Goal: Entertainment & Leisure: Browse casually

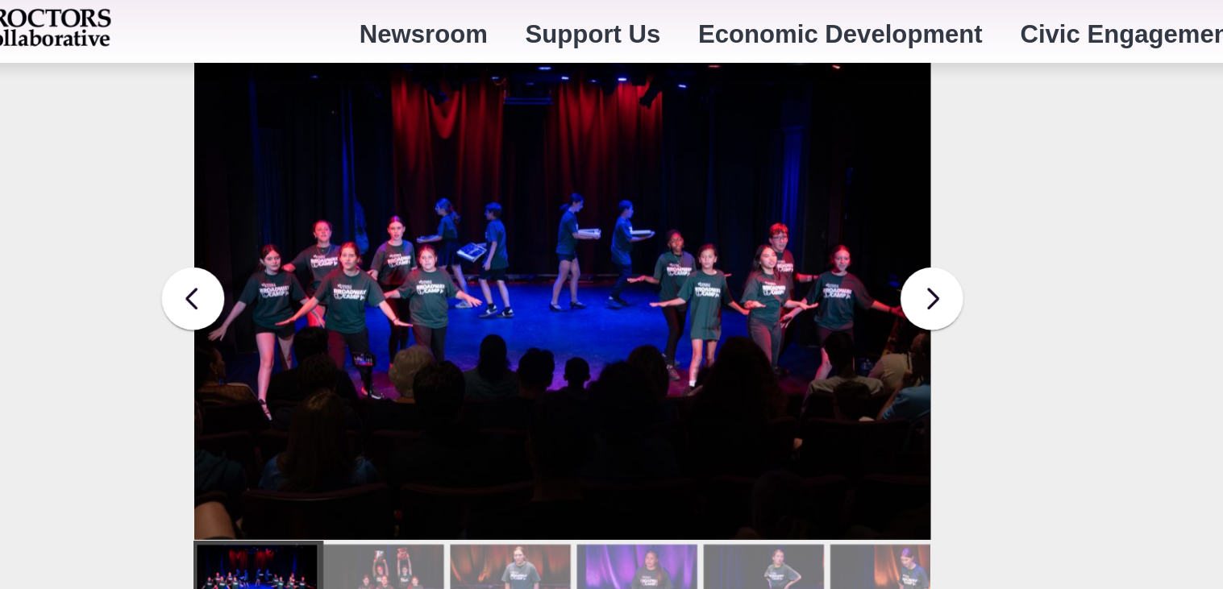
scroll to position [2210, 0]
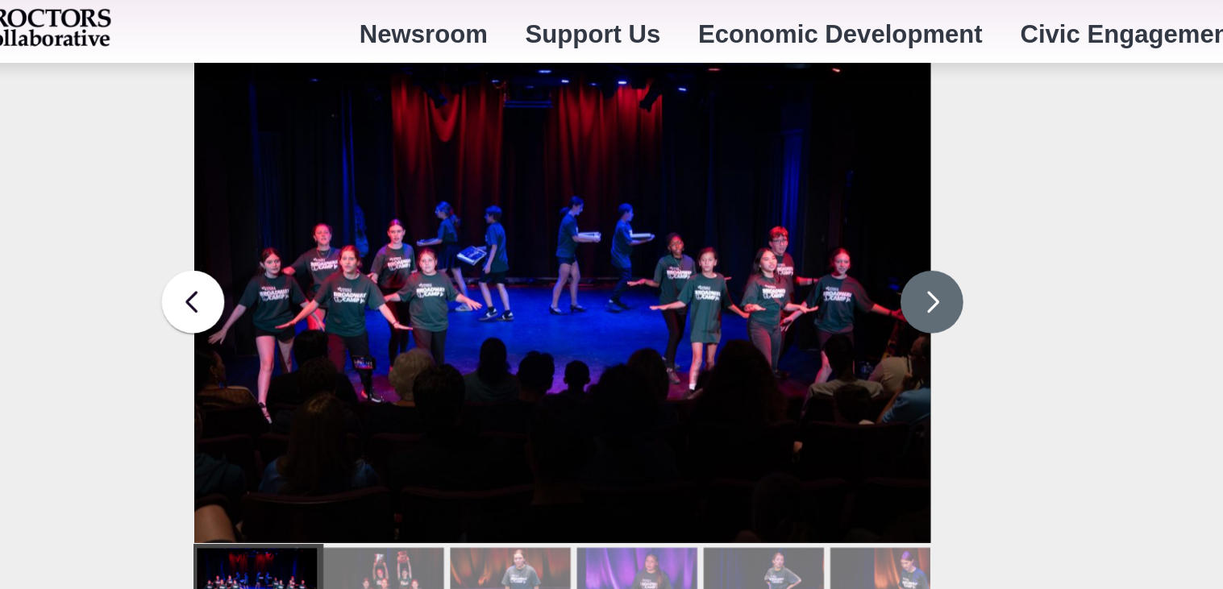
click at [712, 182] on button at bounding box center [712, 194] width 40 height 40
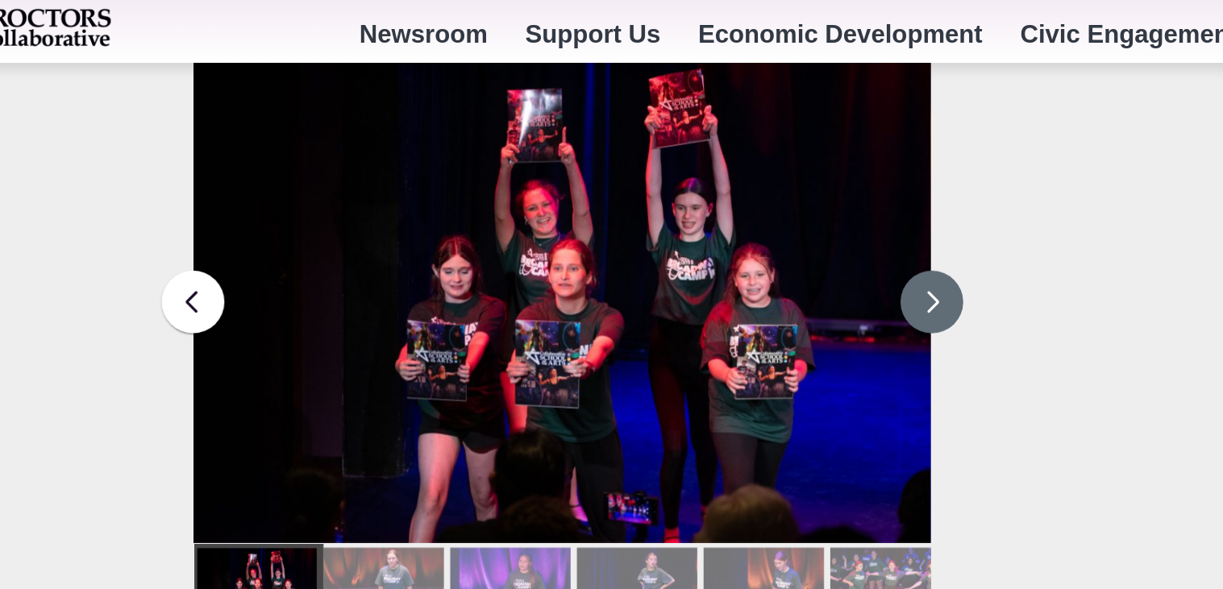
click at [702, 174] on button at bounding box center [712, 194] width 40 height 40
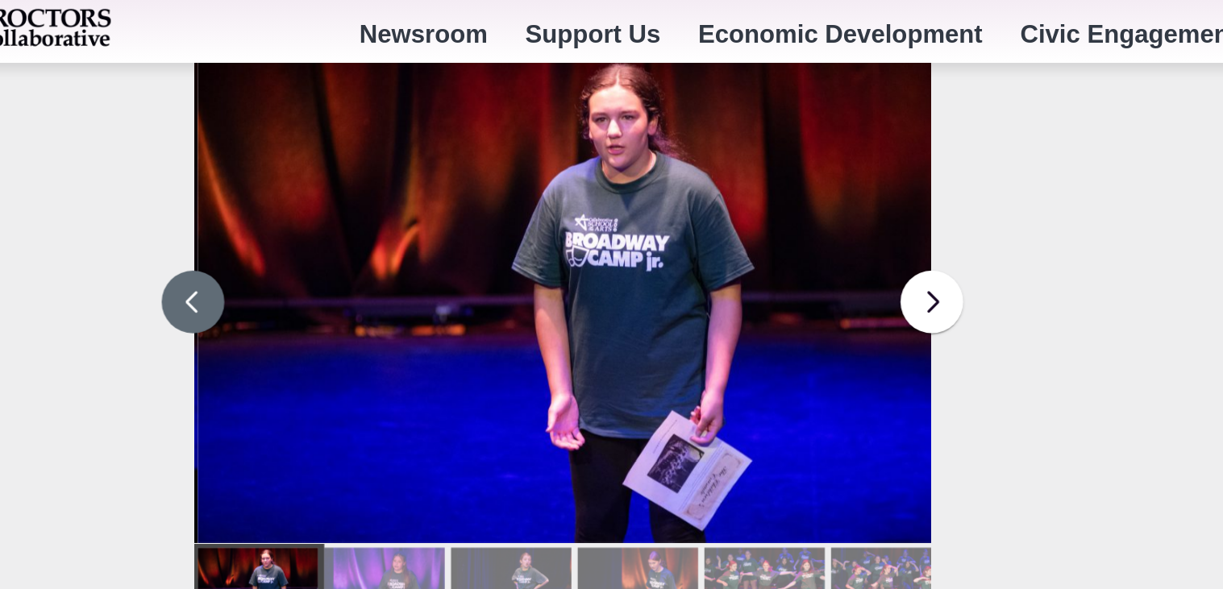
click at [232, 191] on button at bounding box center [237, 194] width 40 height 40
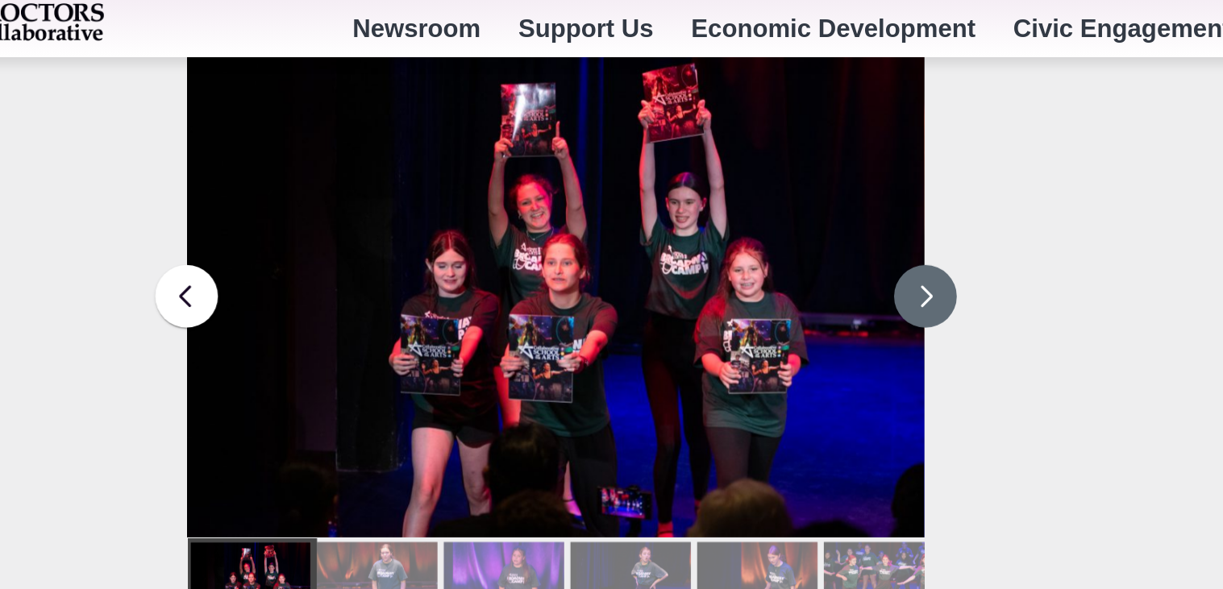
click at [699, 179] on button at bounding box center [712, 194] width 40 height 40
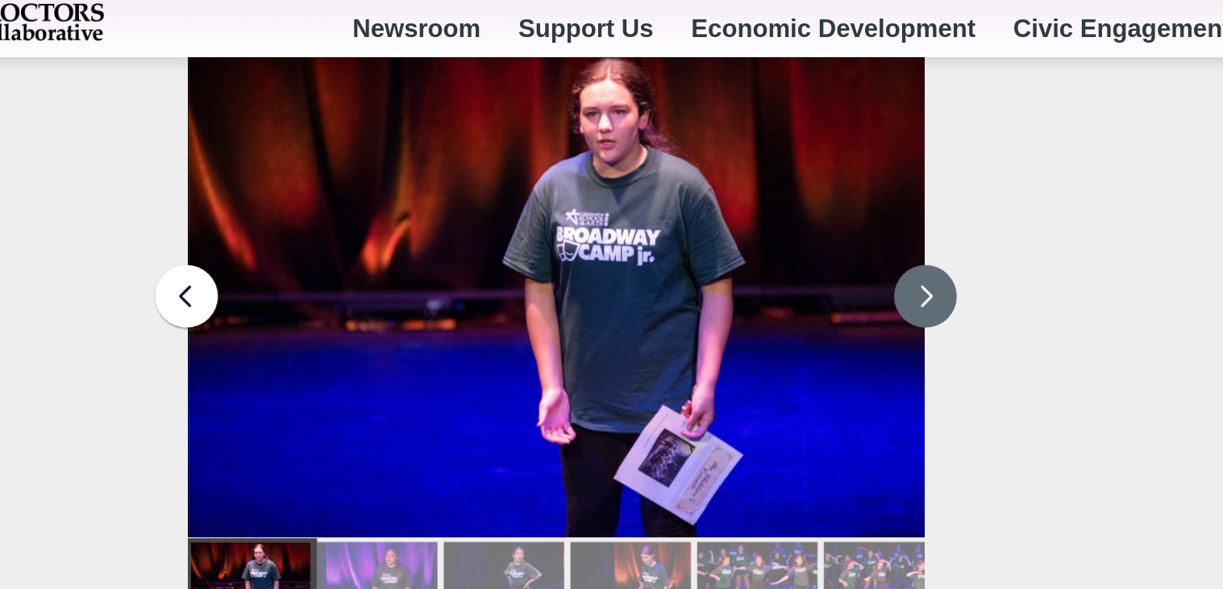
click at [711, 174] on button at bounding box center [712, 194] width 40 height 40
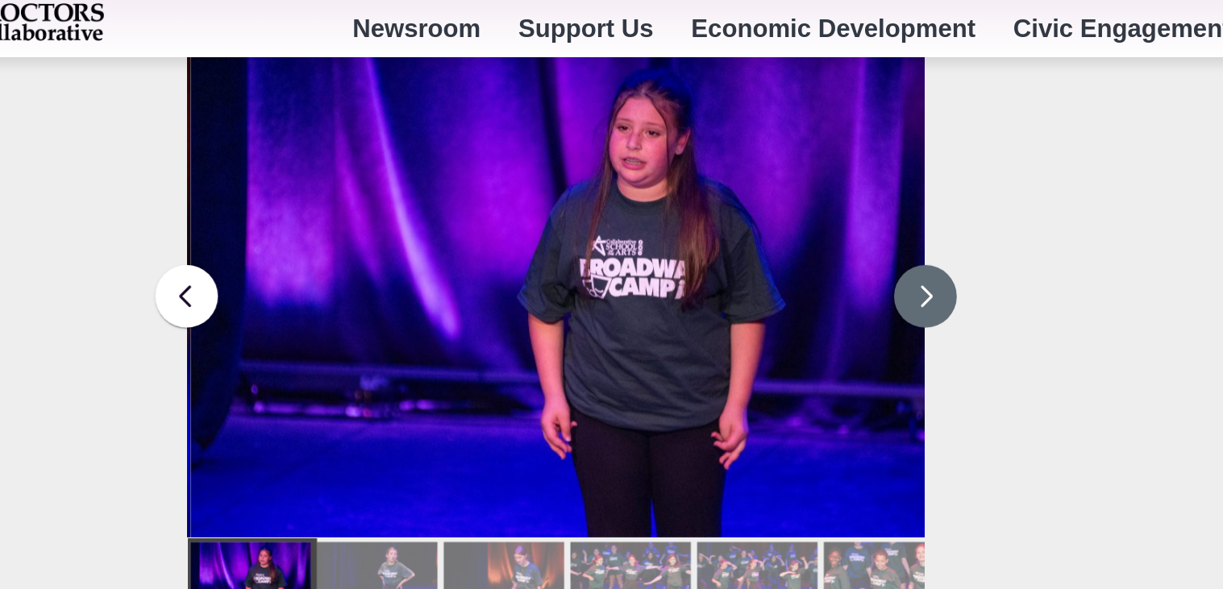
click at [701, 179] on button at bounding box center [712, 194] width 40 height 40
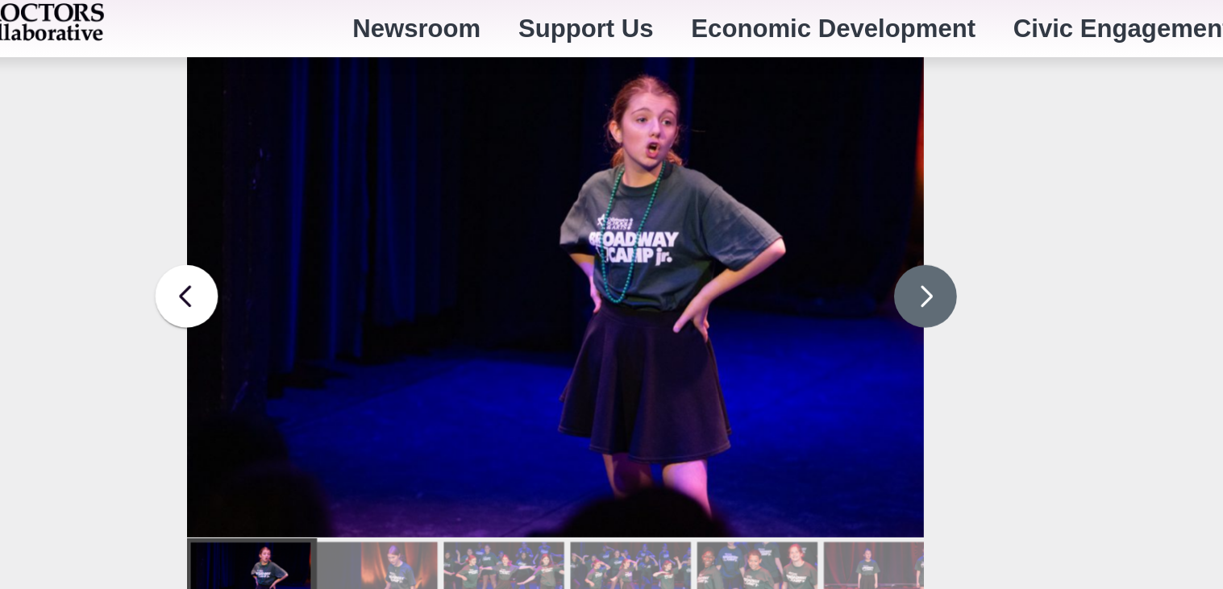
click at [710, 174] on button at bounding box center [712, 194] width 40 height 40
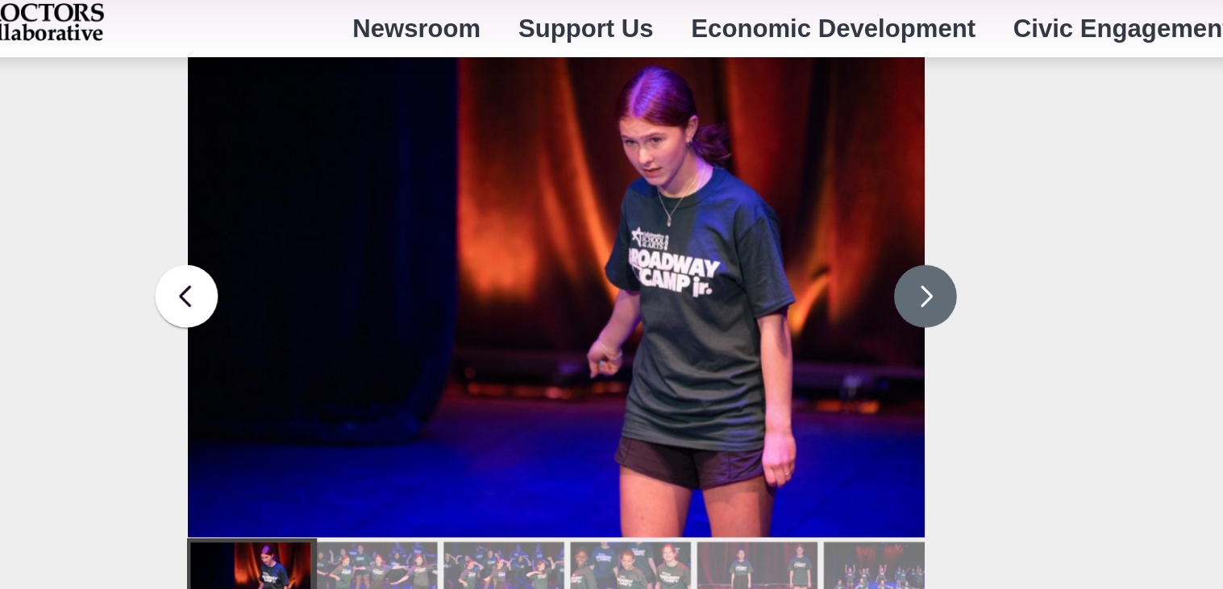
click at [695, 180] on button at bounding box center [712, 194] width 40 height 40
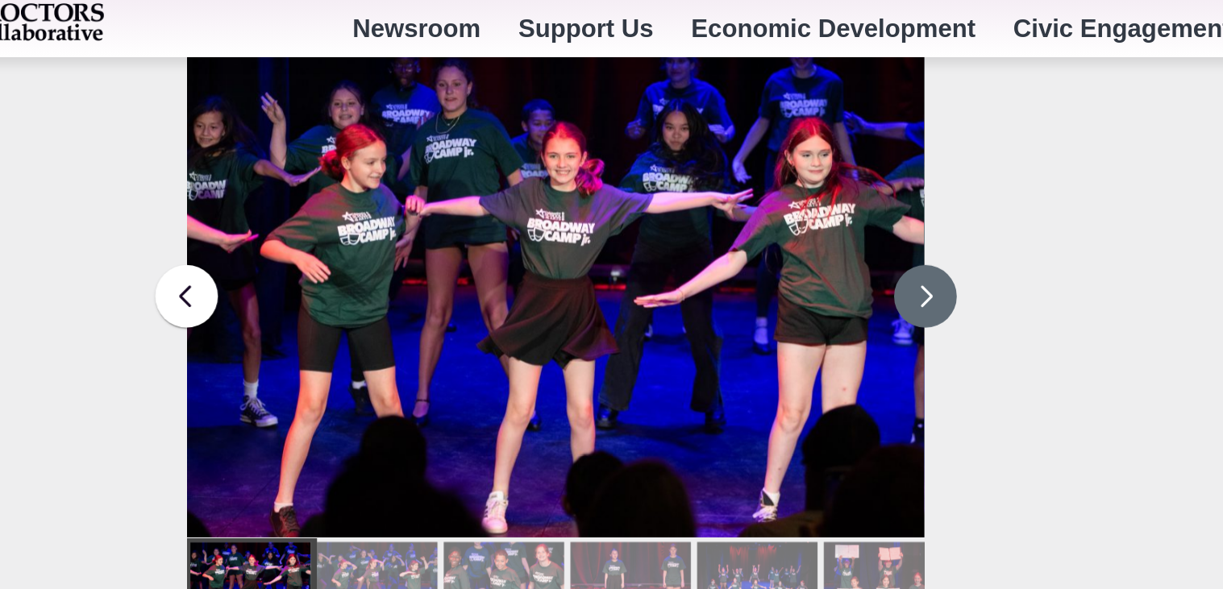
click at [709, 174] on button at bounding box center [712, 194] width 40 height 40
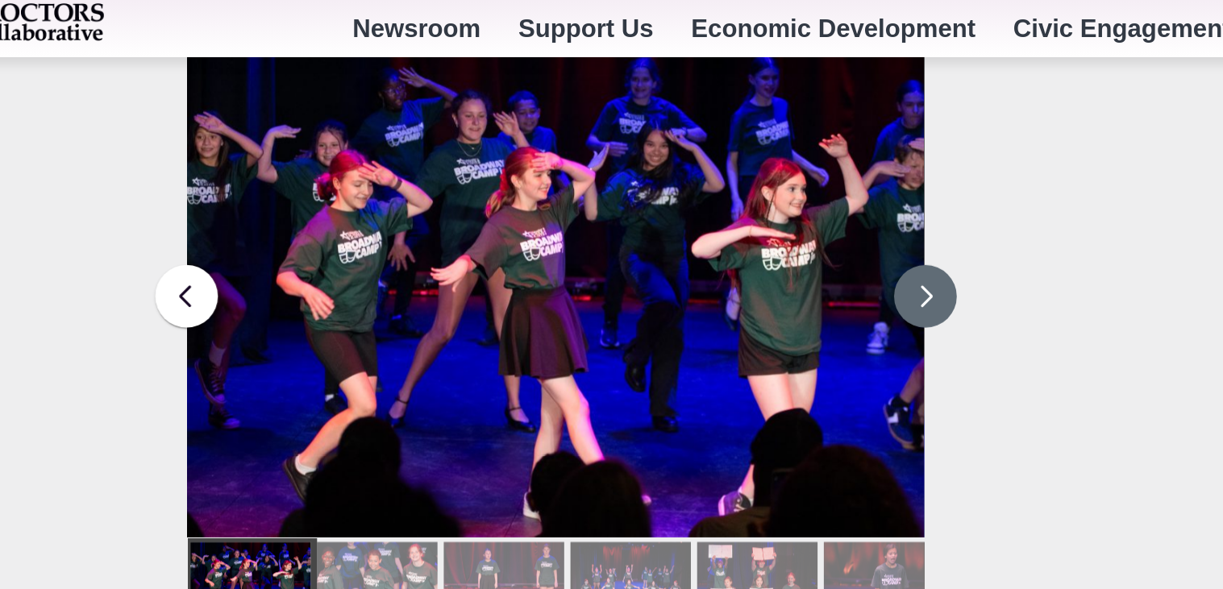
click at [706, 174] on button at bounding box center [712, 194] width 40 height 40
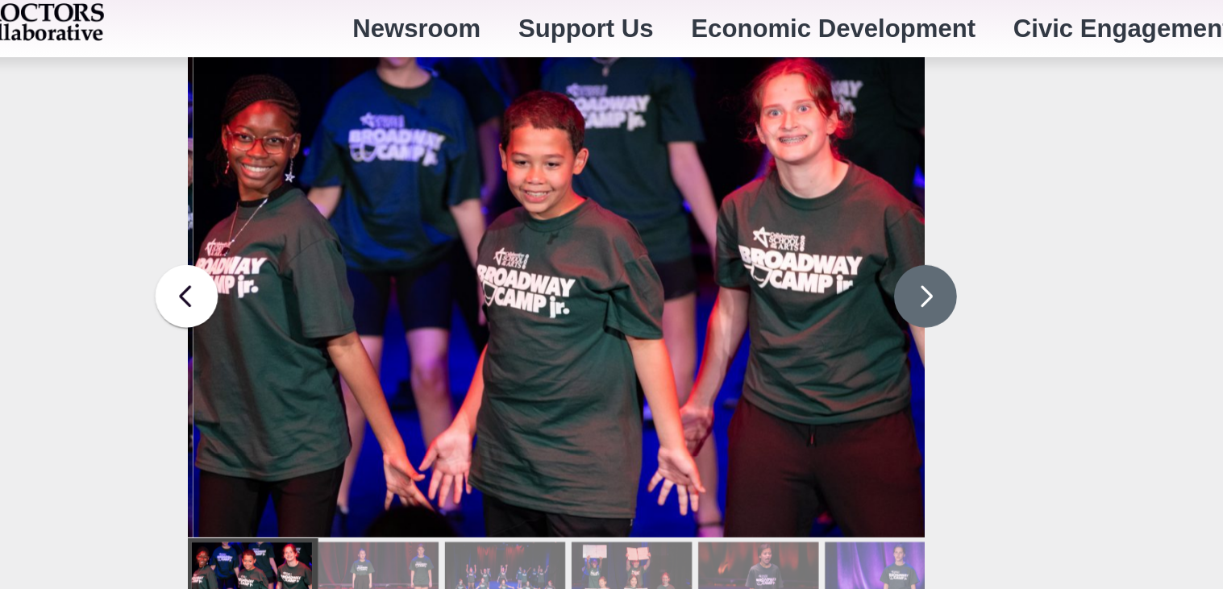
click at [718, 174] on button at bounding box center [712, 194] width 40 height 40
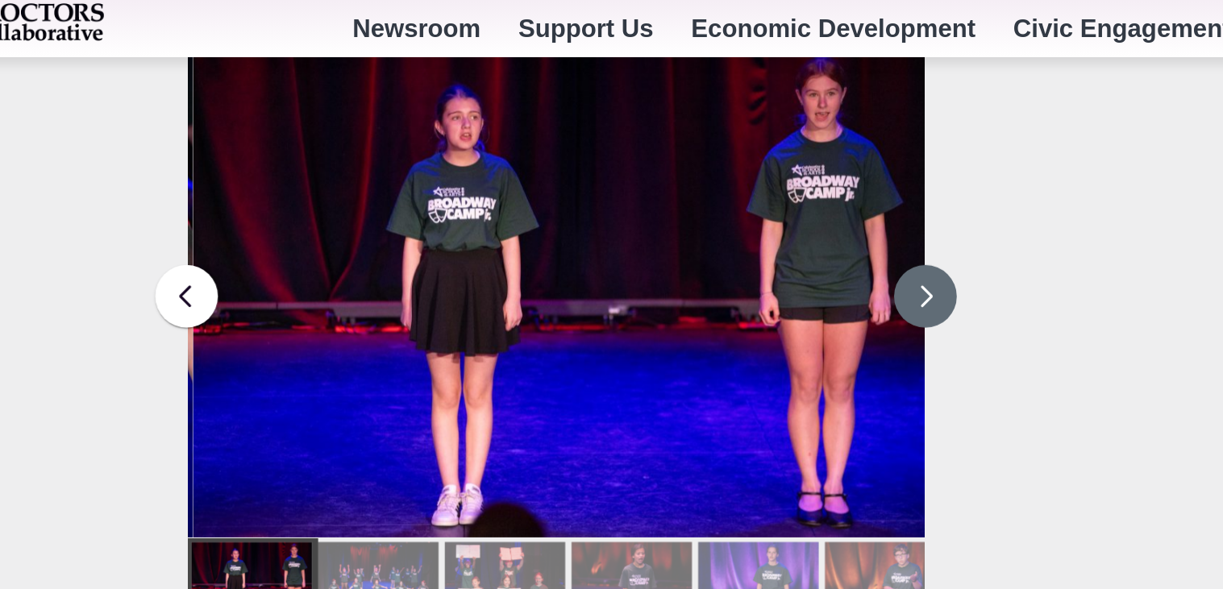
click at [702, 179] on button at bounding box center [712, 194] width 40 height 40
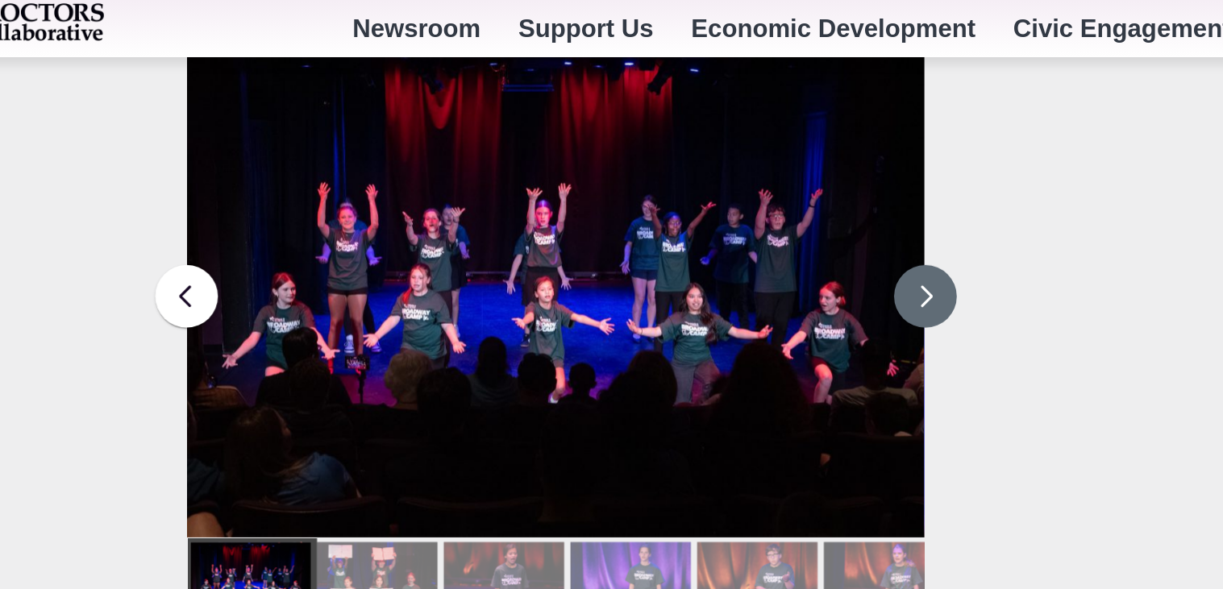
click at [701, 174] on button at bounding box center [712, 194] width 40 height 40
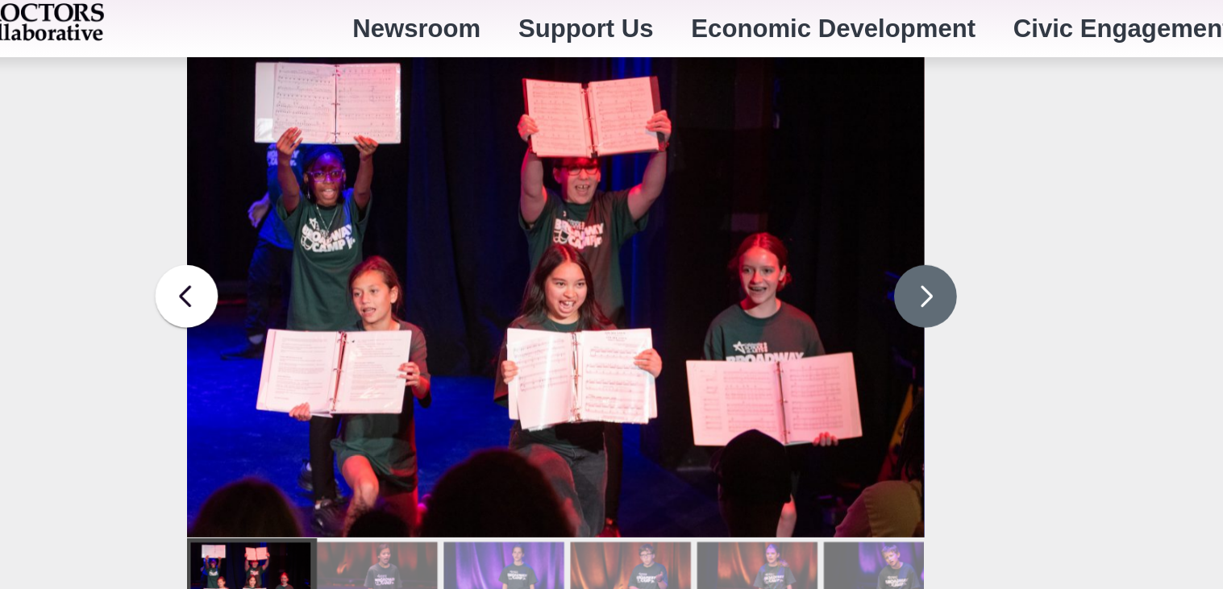
click at [717, 182] on button at bounding box center [712, 194] width 40 height 40
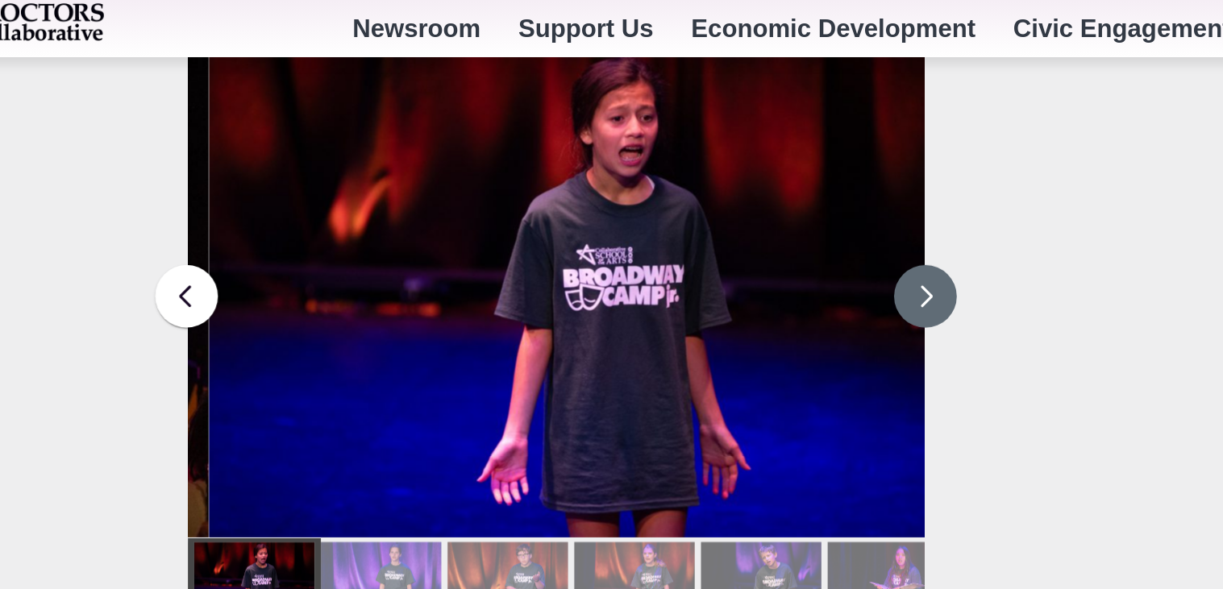
click at [719, 180] on button at bounding box center [712, 194] width 40 height 40
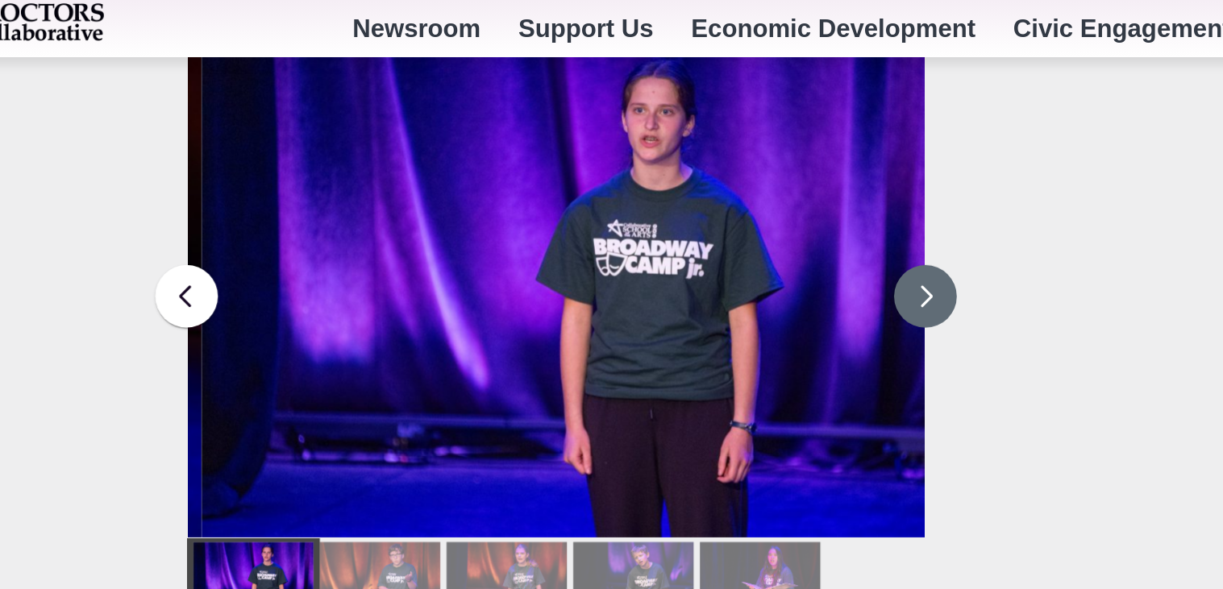
click at [719, 181] on button at bounding box center [712, 194] width 40 height 40
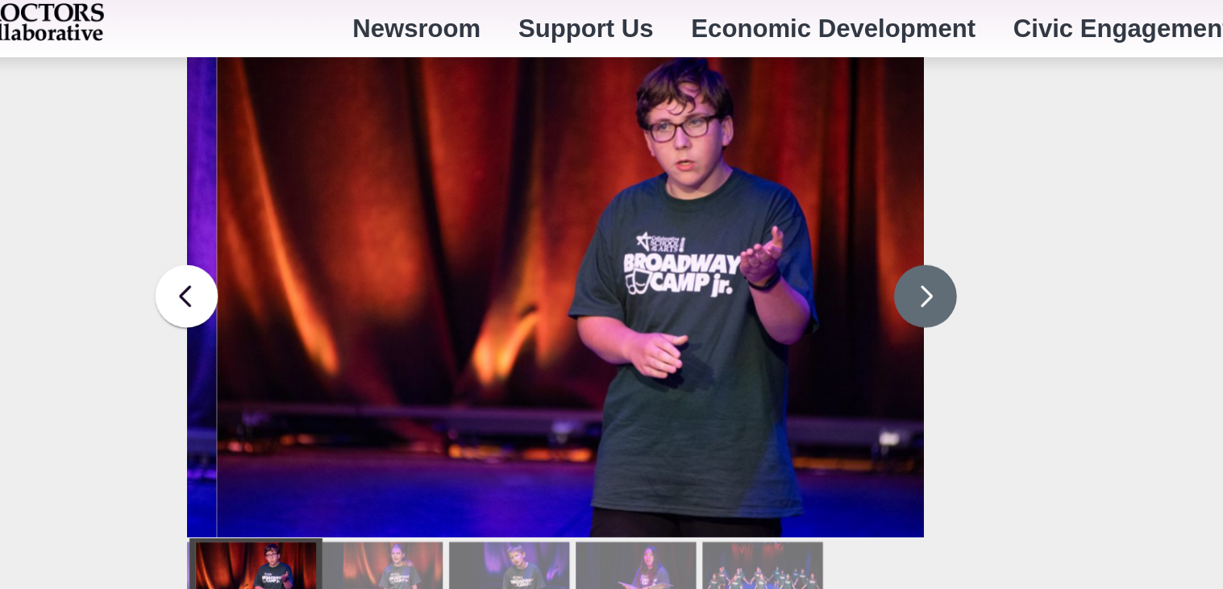
click at [722, 187] on button at bounding box center [712, 194] width 40 height 40
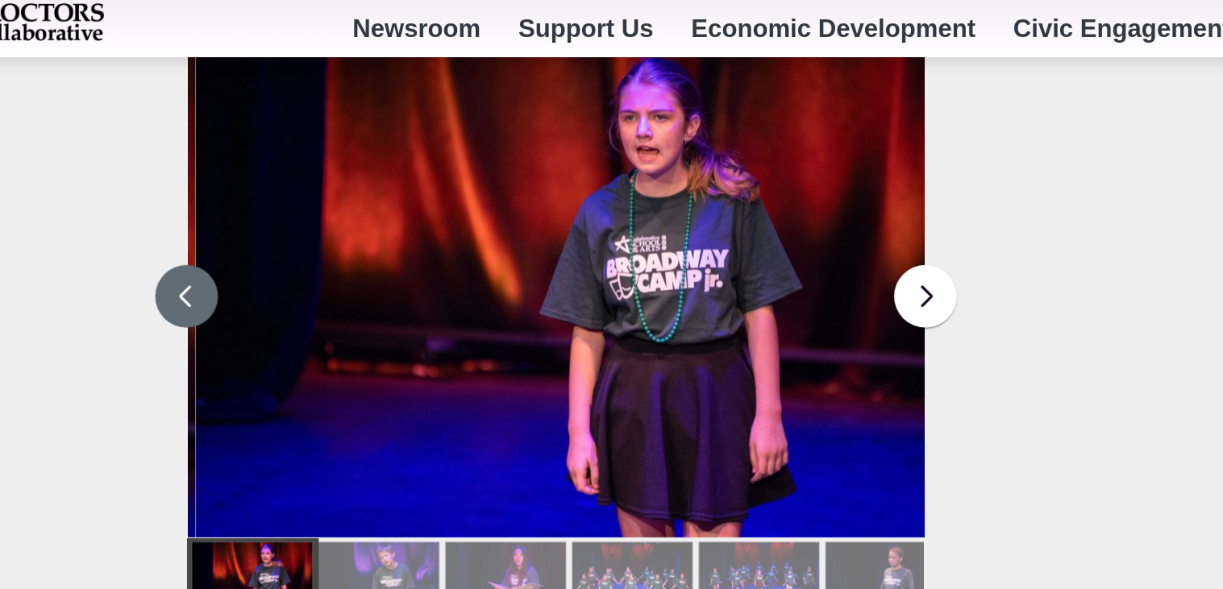
click at [228, 179] on button at bounding box center [237, 194] width 40 height 40
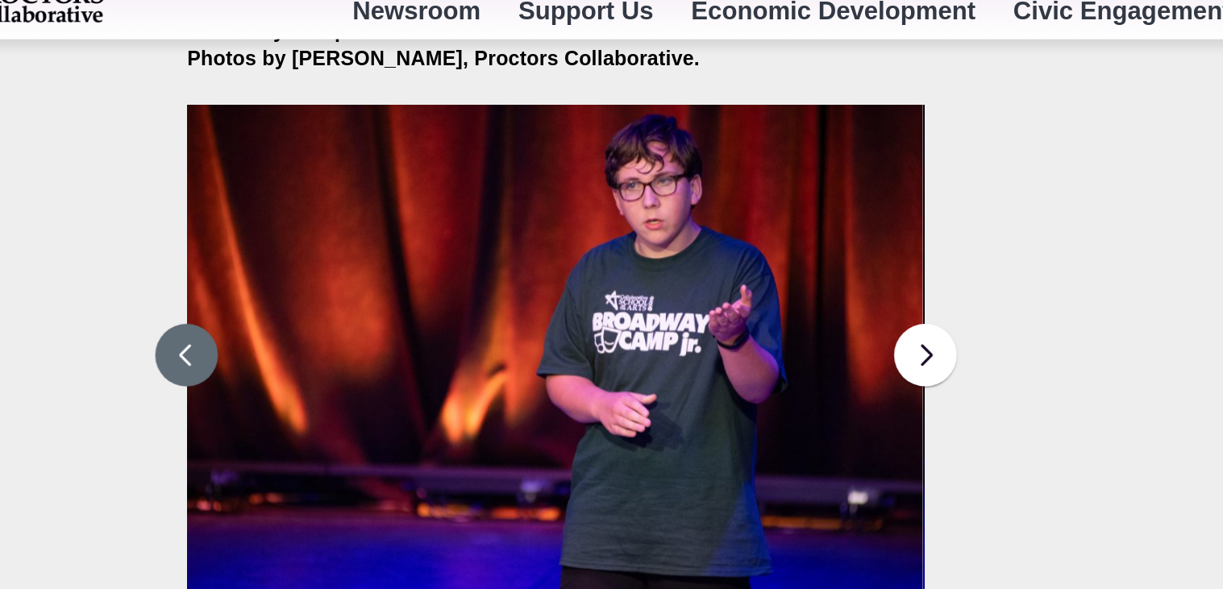
scroll to position [2161, 0]
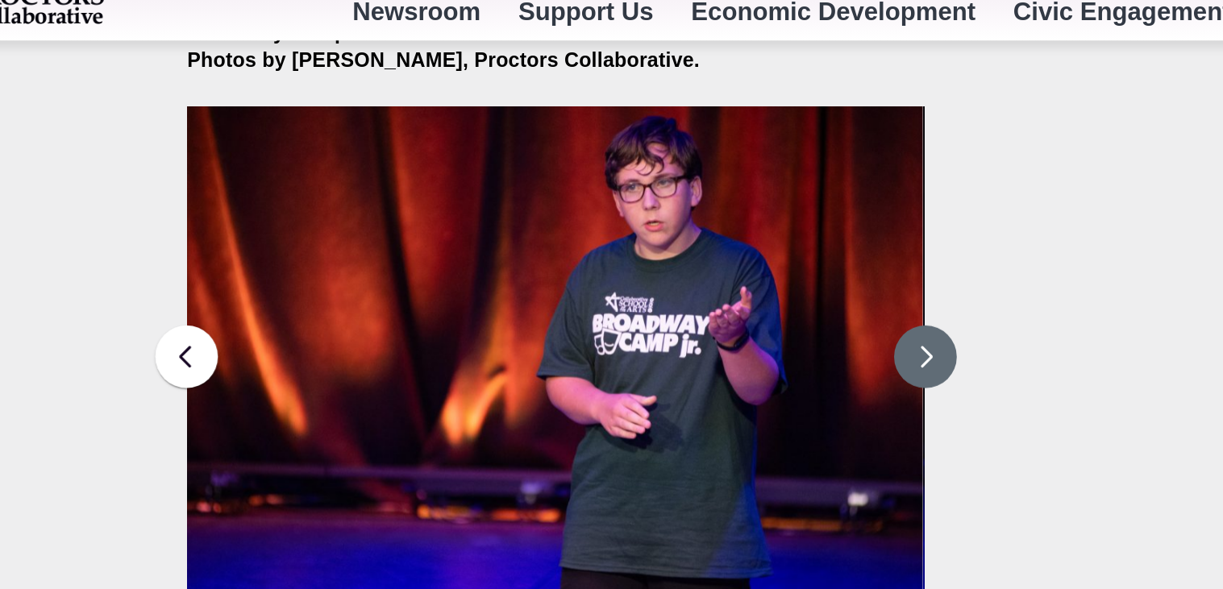
click at [726, 225] on button at bounding box center [712, 243] width 40 height 40
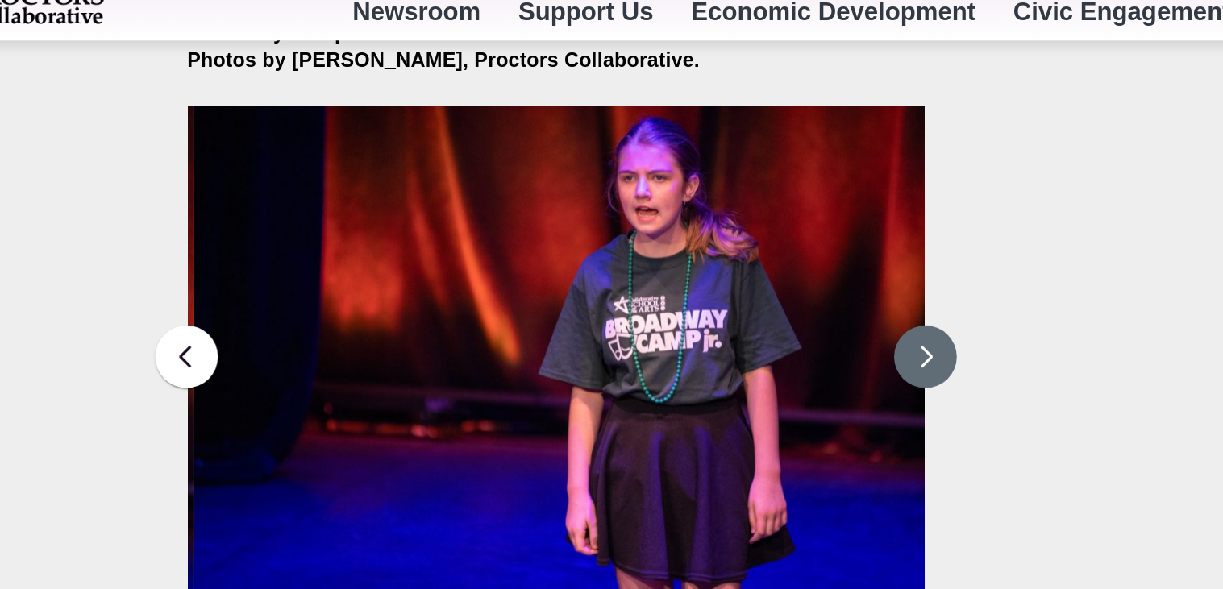
click at [722, 225] on button at bounding box center [712, 243] width 40 height 40
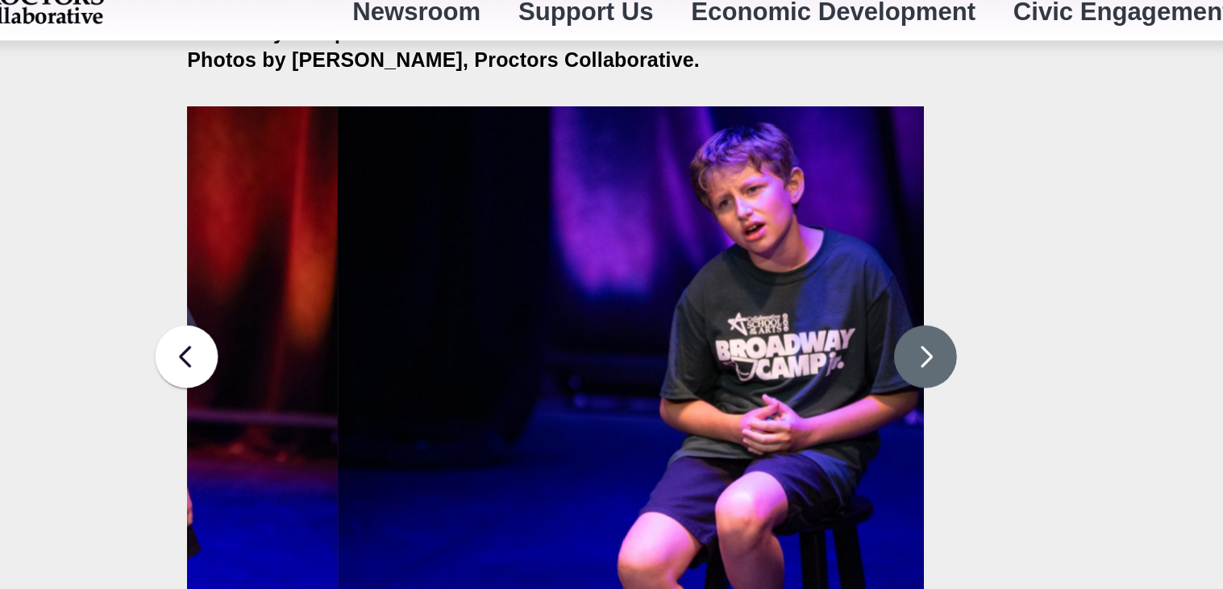
click at [718, 231] on button at bounding box center [712, 243] width 40 height 40
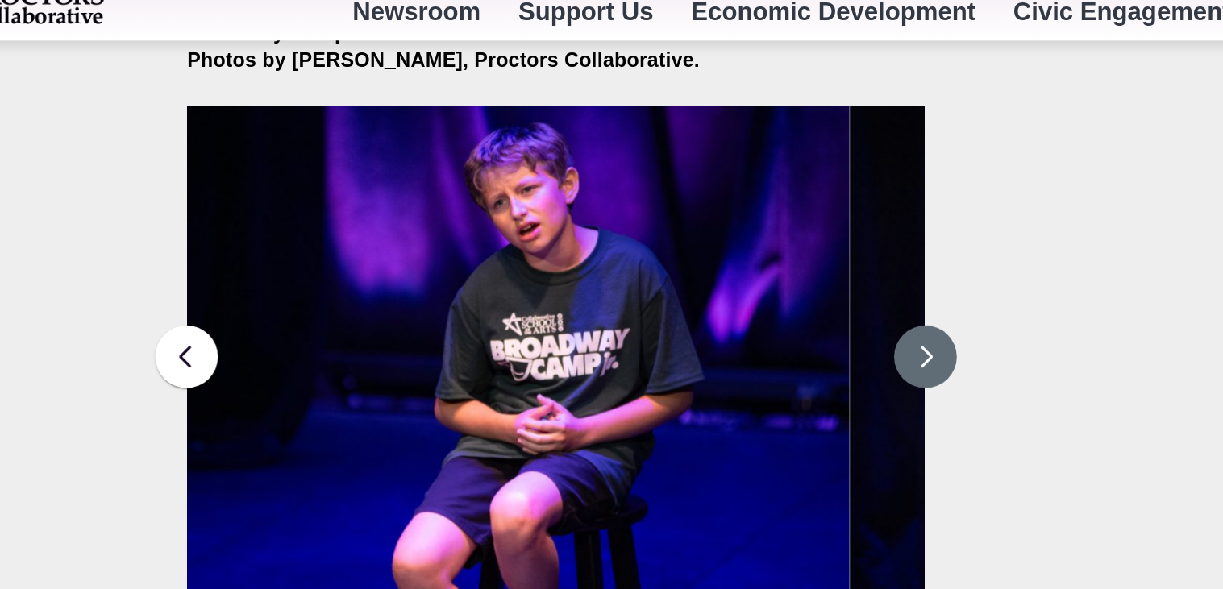
click at [715, 233] on button at bounding box center [712, 243] width 40 height 40
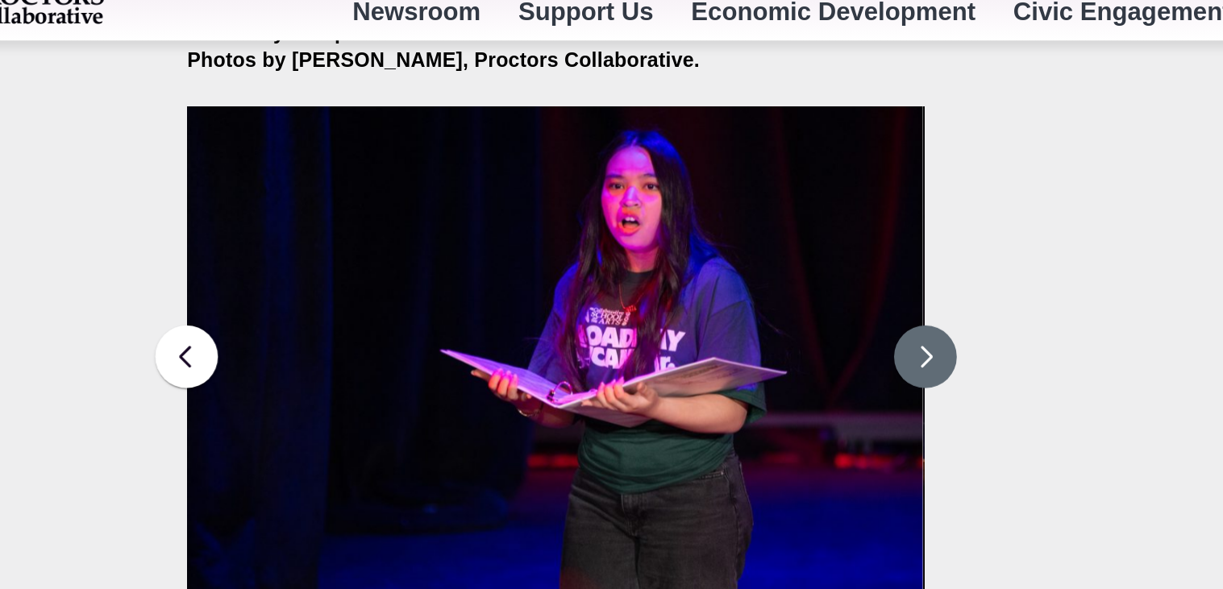
click at [717, 231] on button at bounding box center [712, 243] width 40 height 40
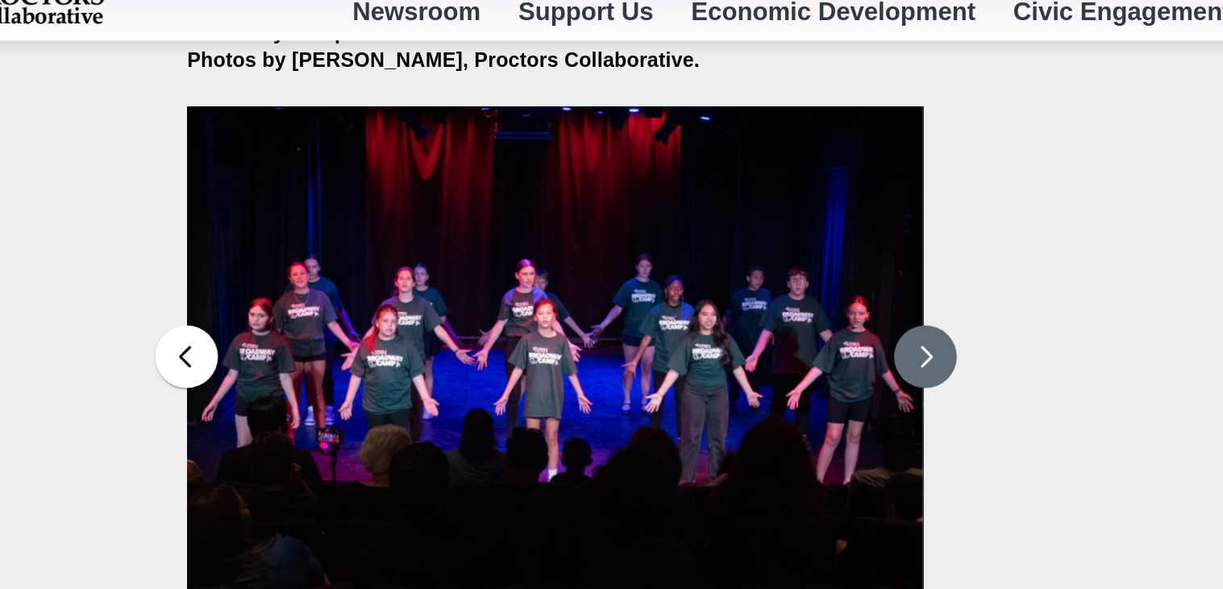
click at [722, 233] on button at bounding box center [712, 243] width 40 height 40
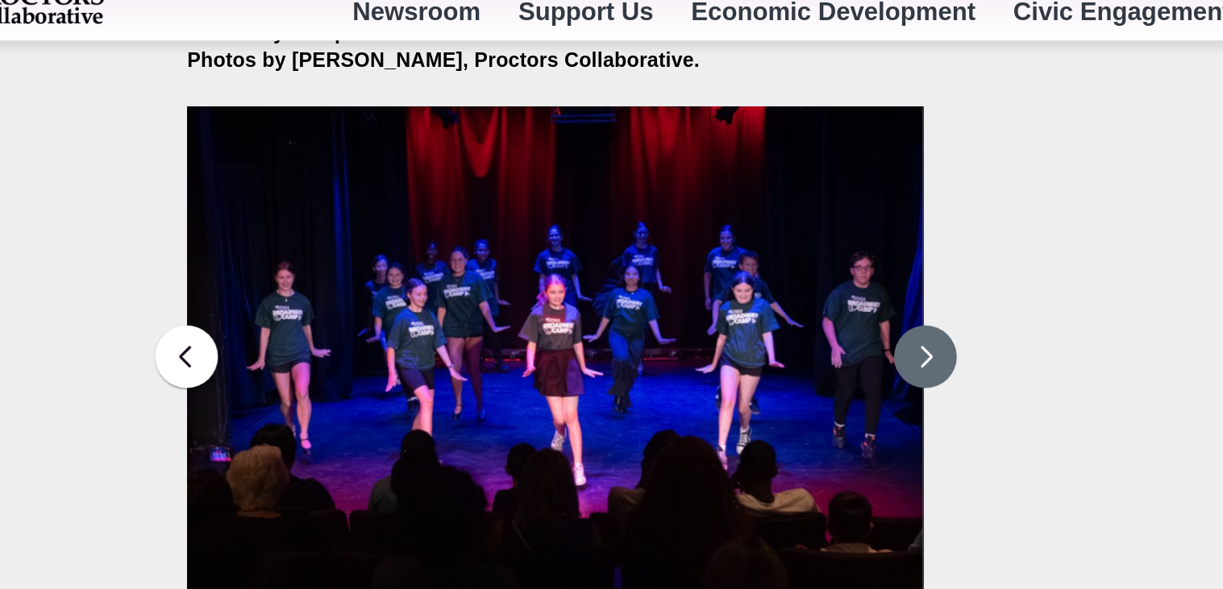
click at [716, 223] on button at bounding box center [712, 243] width 40 height 40
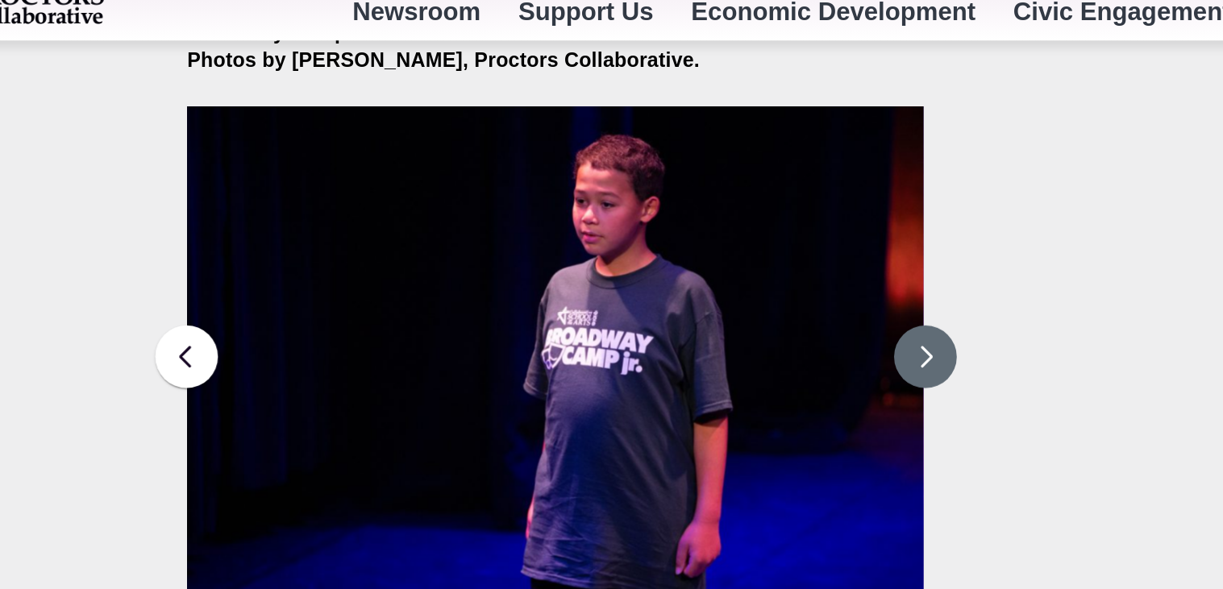
click at [720, 232] on button at bounding box center [712, 243] width 40 height 40
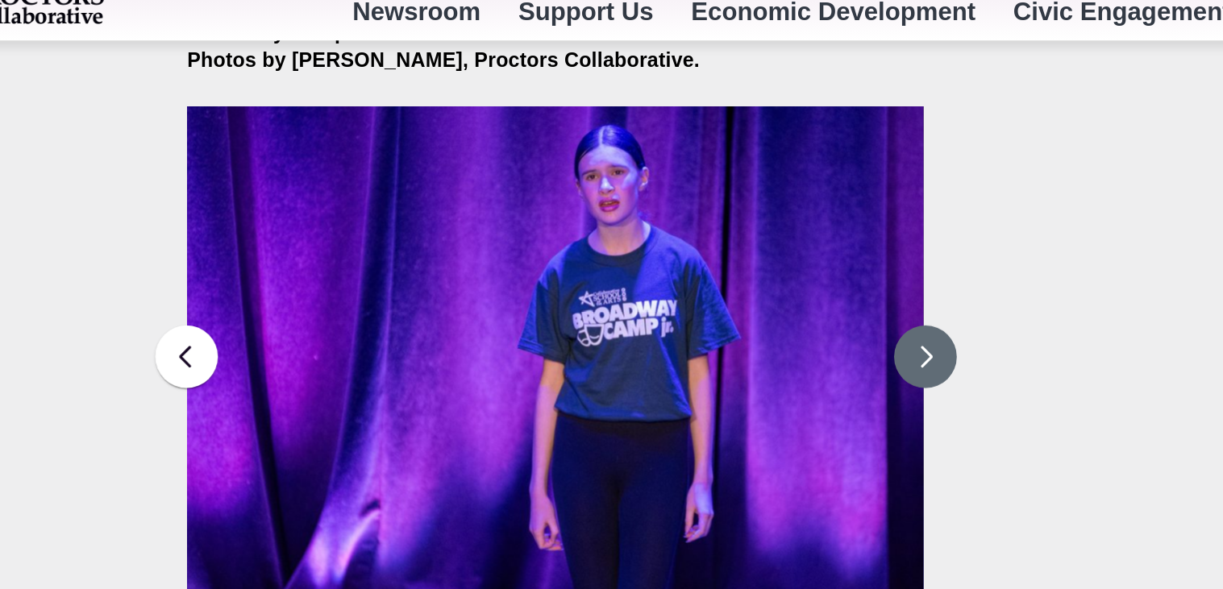
click at [708, 226] on button at bounding box center [712, 243] width 40 height 40
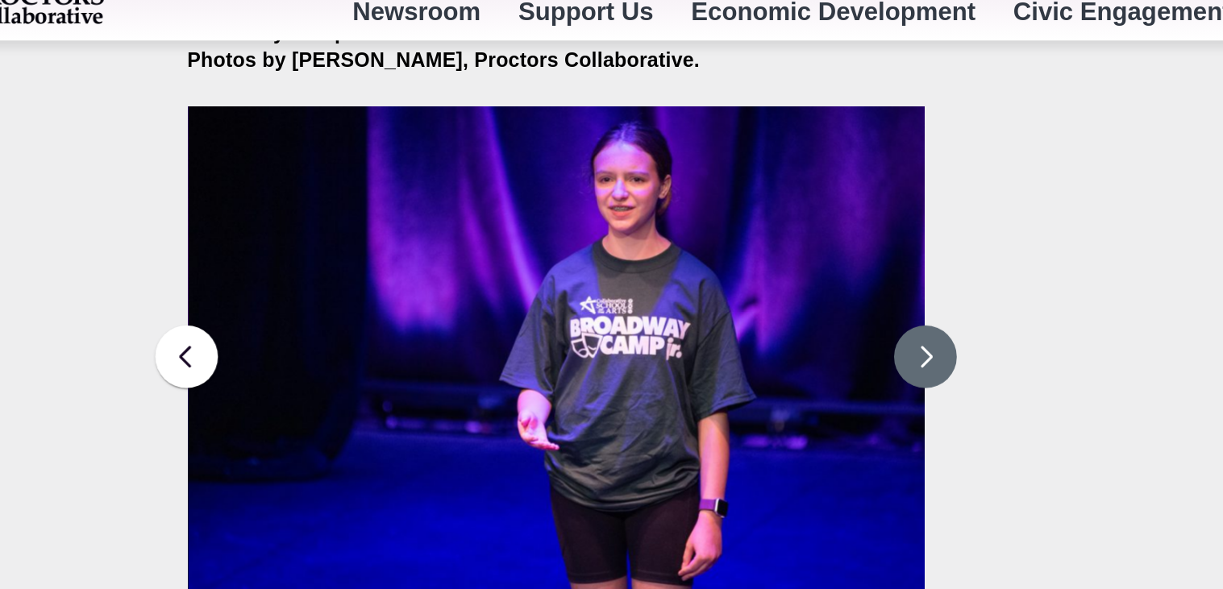
click at [718, 228] on button at bounding box center [712, 243] width 40 height 40
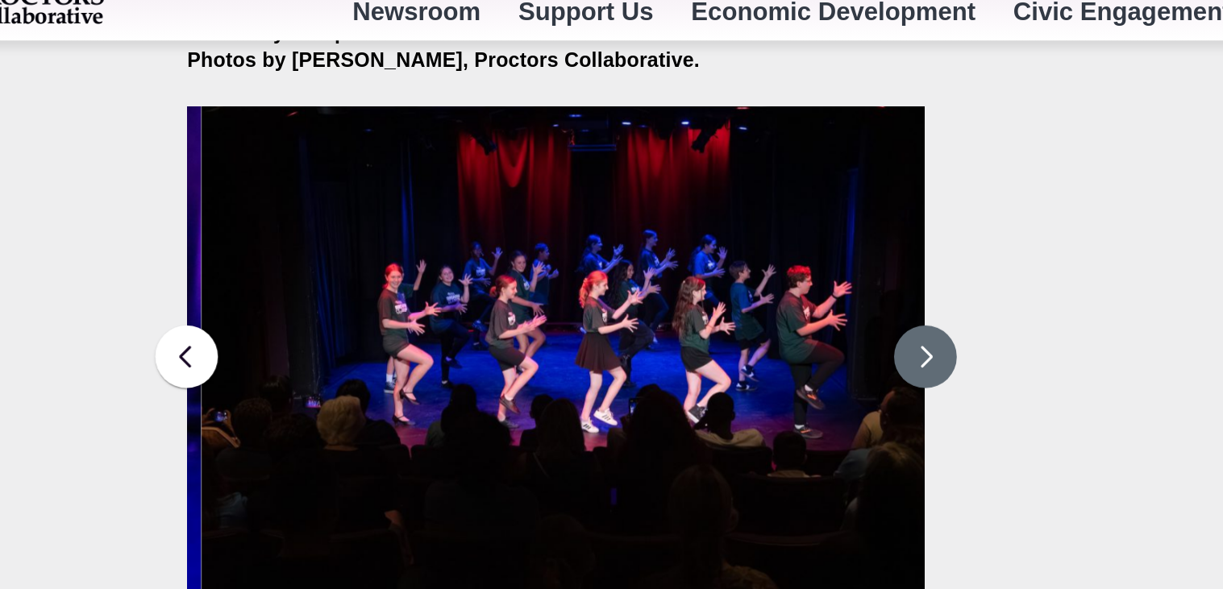
click at [714, 231] on button at bounding box center [712, 243] width 40 height 40
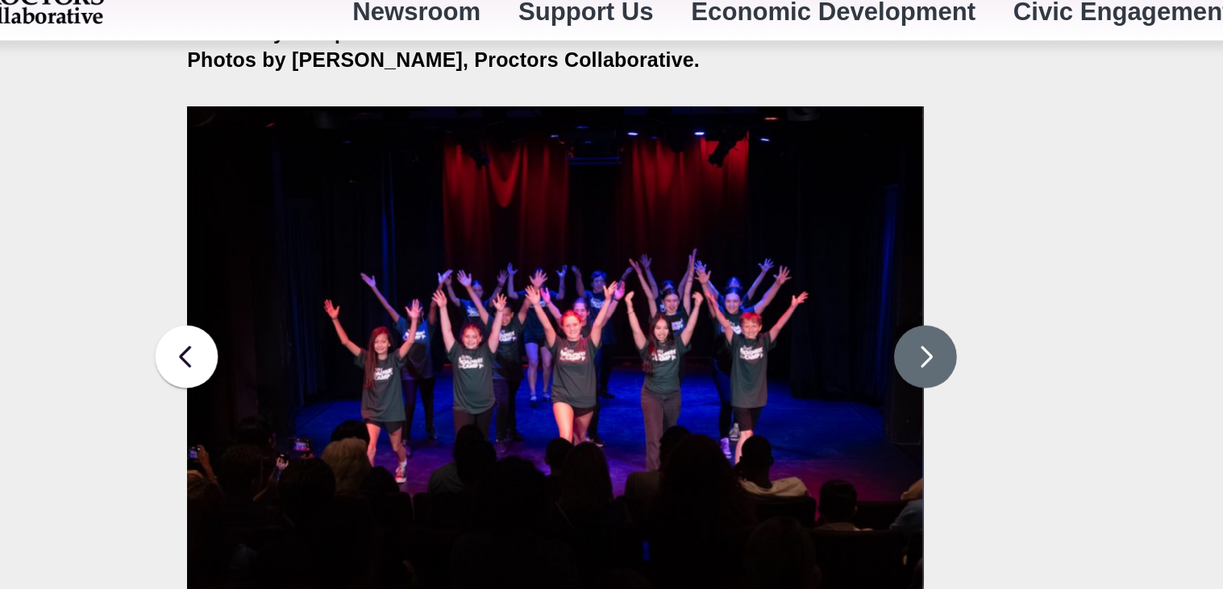
click at [716, 233] on button at bounding box center [712, 243] width 40 height 40
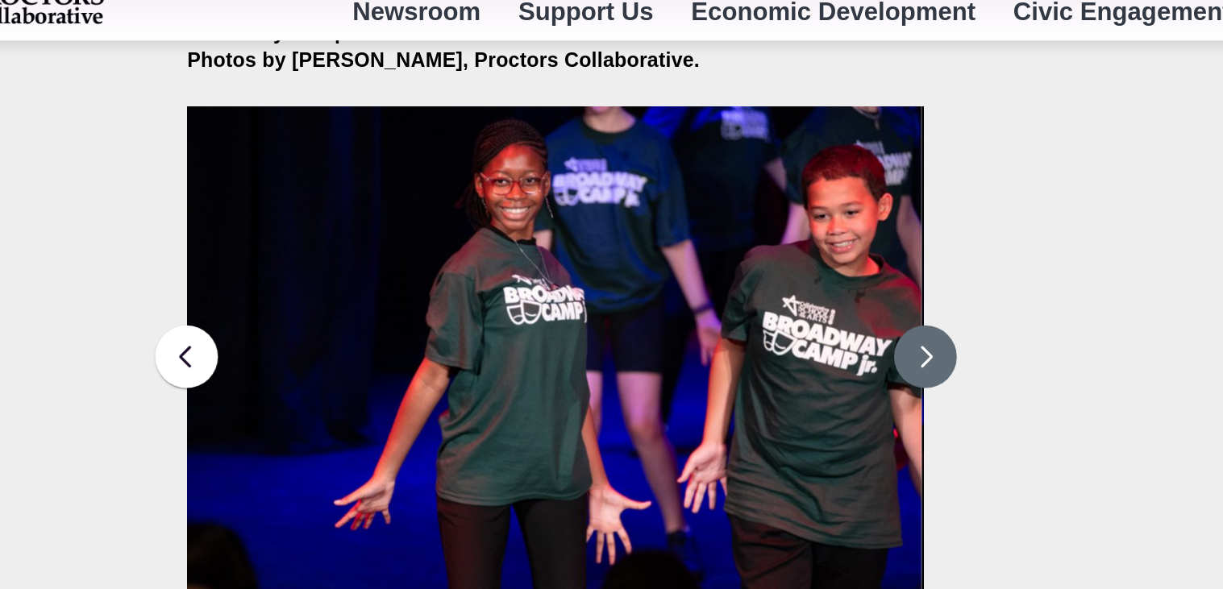
click at [715, 239] on button at bounding box center [712, 243] width 40 height 40
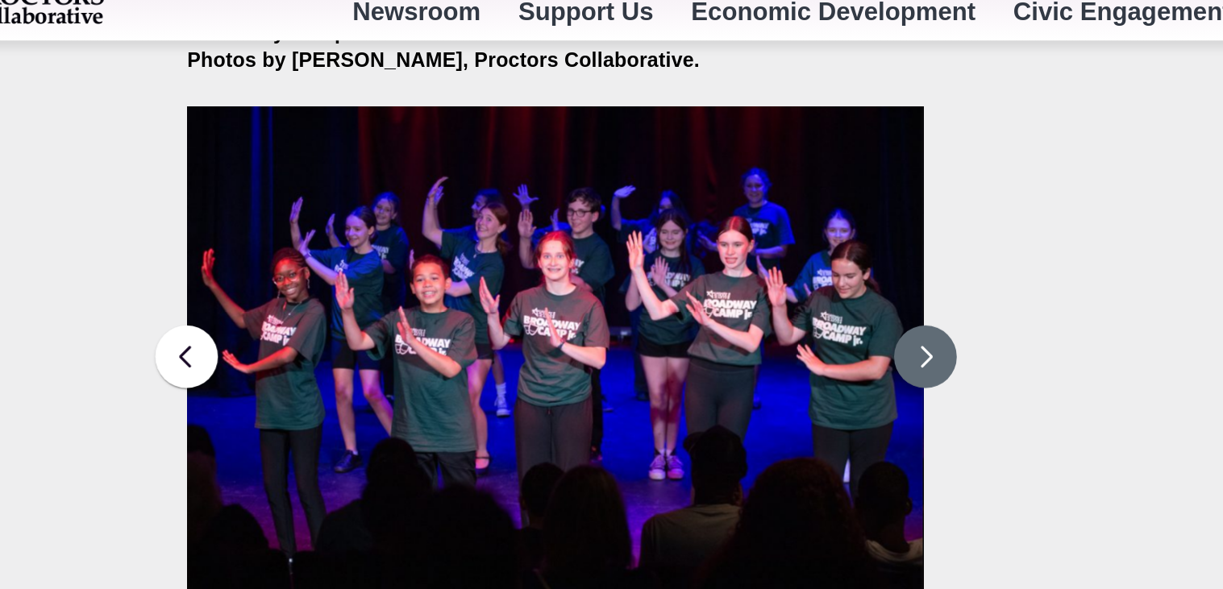
click at [706, 231] on button at bounding box center [712, 243] width 40 height 40
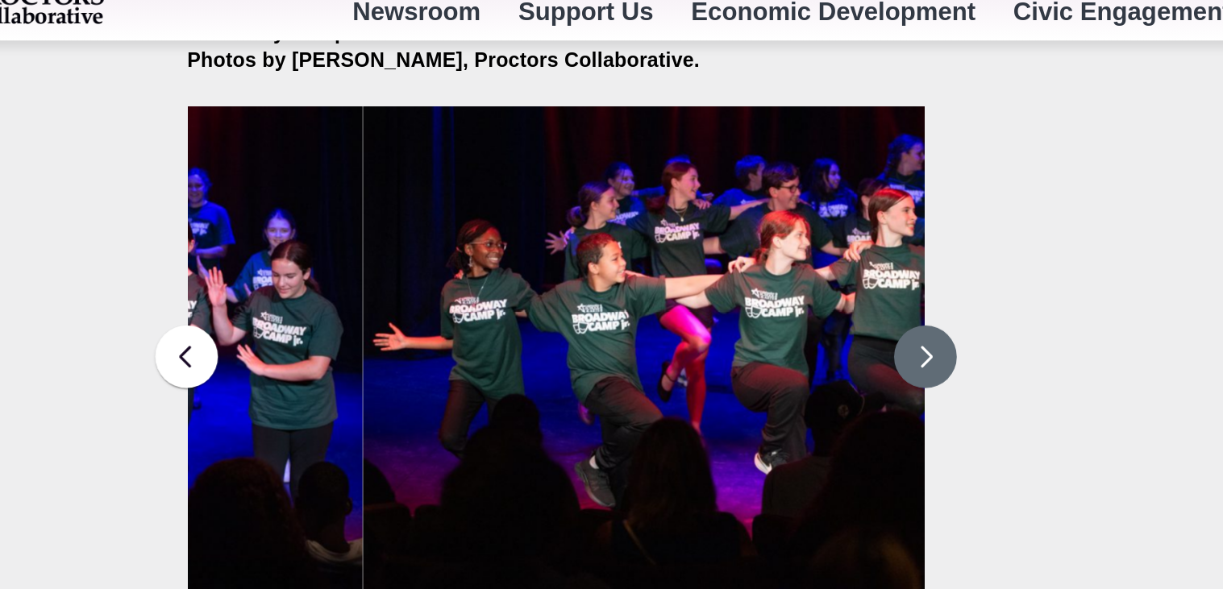
click at [708, 236] on button at bounding box center [712, 243] width 40 height 40
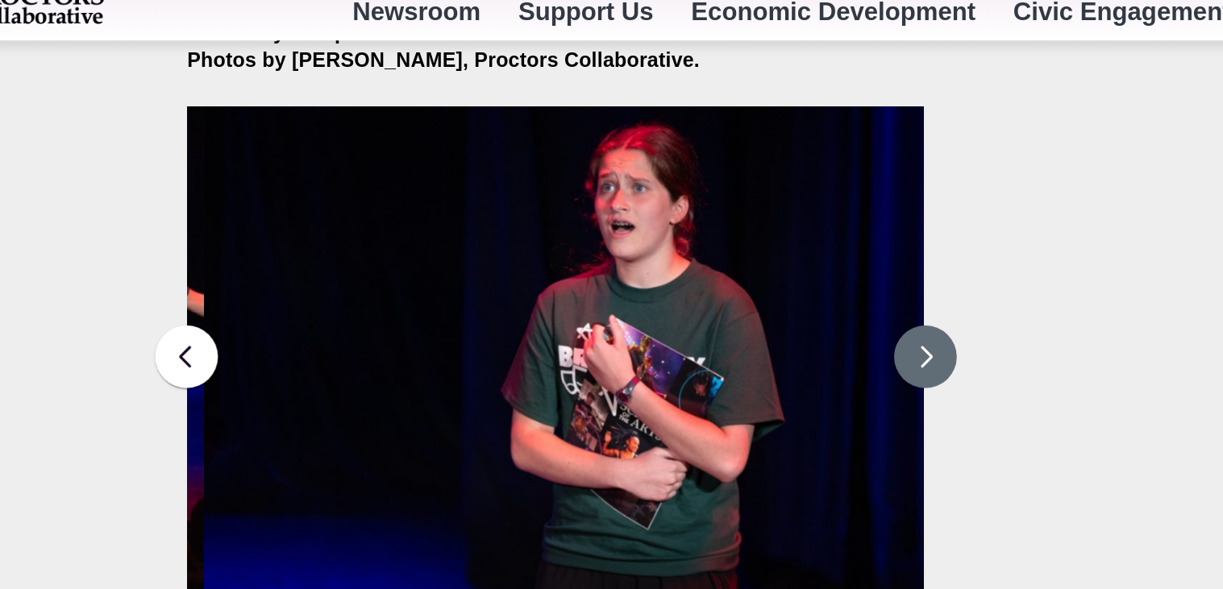
click at [714, 234] on button at bounding box center [712, 243] width 40 height 40
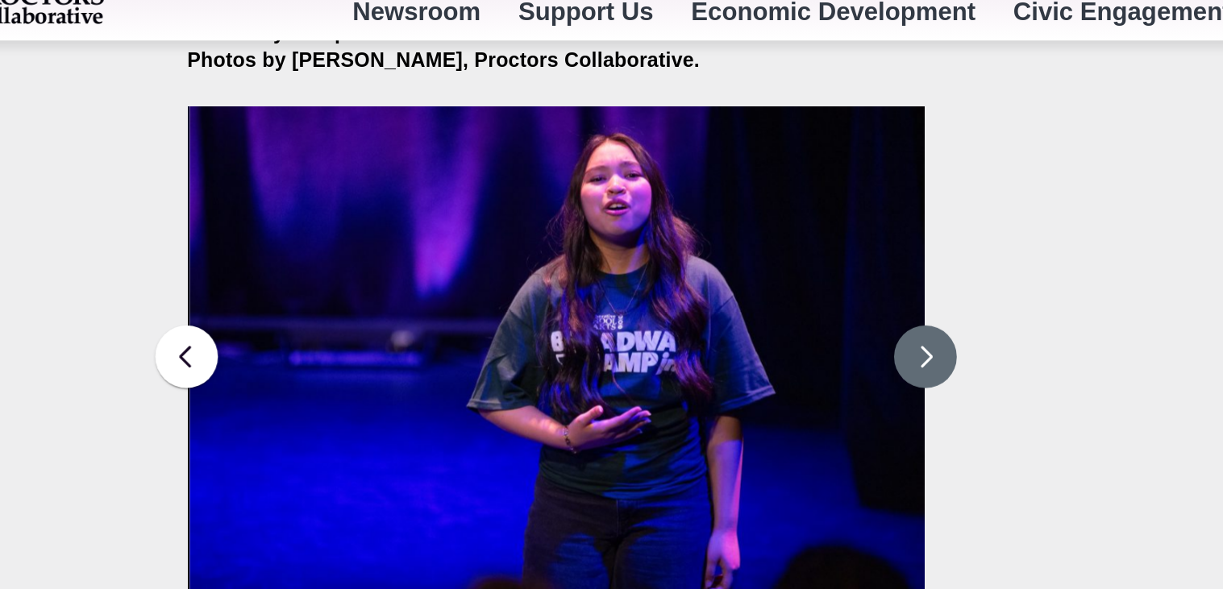
click at [711, 232] on button at bounding box center [712, 243] width 40 height 40
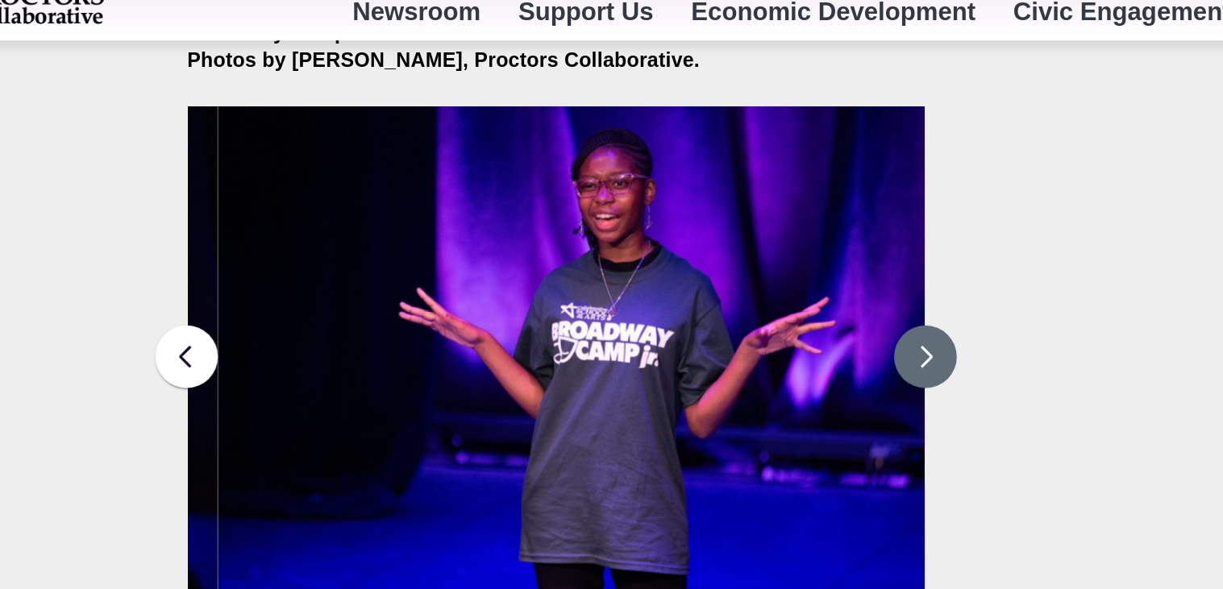
click at [715, 232] on button at bounding box center [712, 243] width 40 height 40
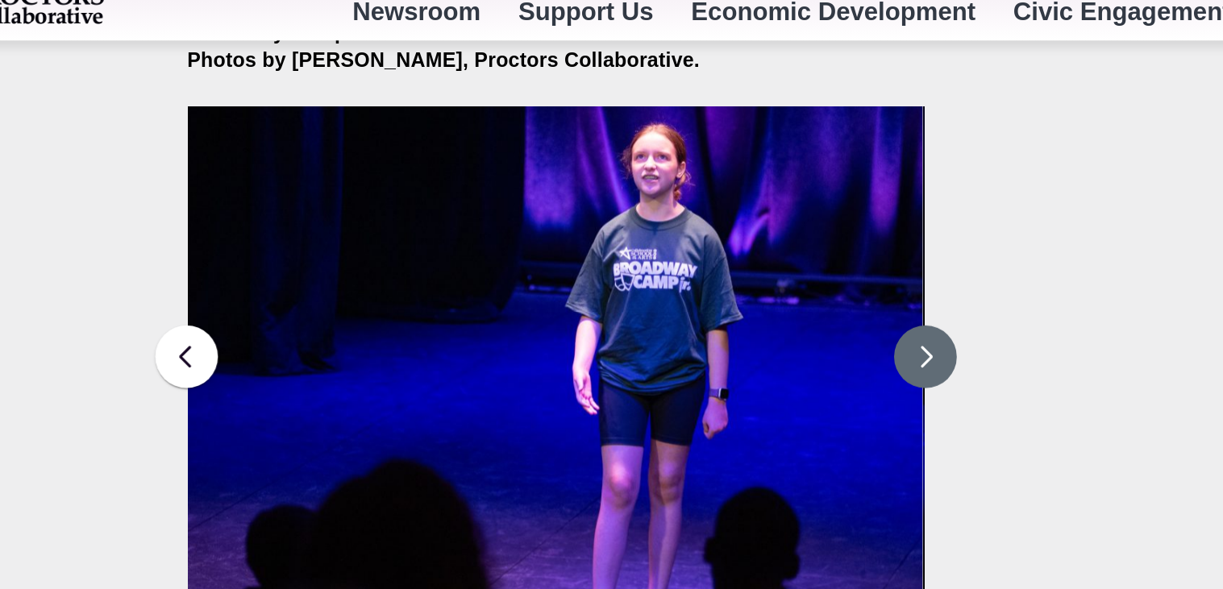
click at [719, 226] on button at bounding box center [712, 243] width 40 height 40
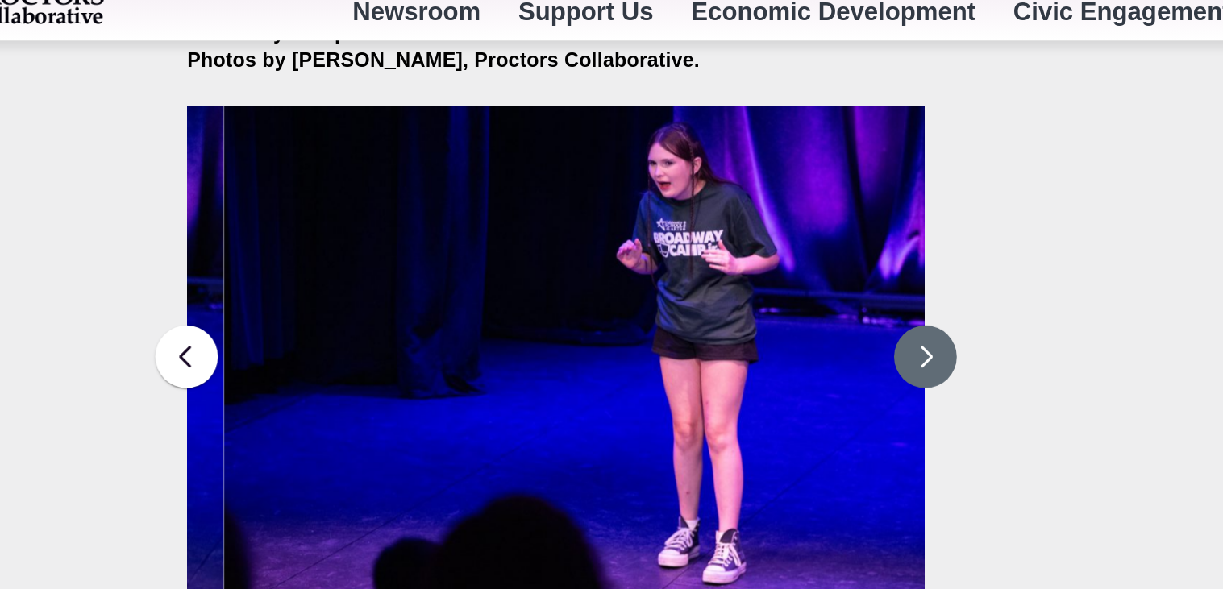
click at [715, 232] on button at bounding box center [712, 243] width 40 height 40
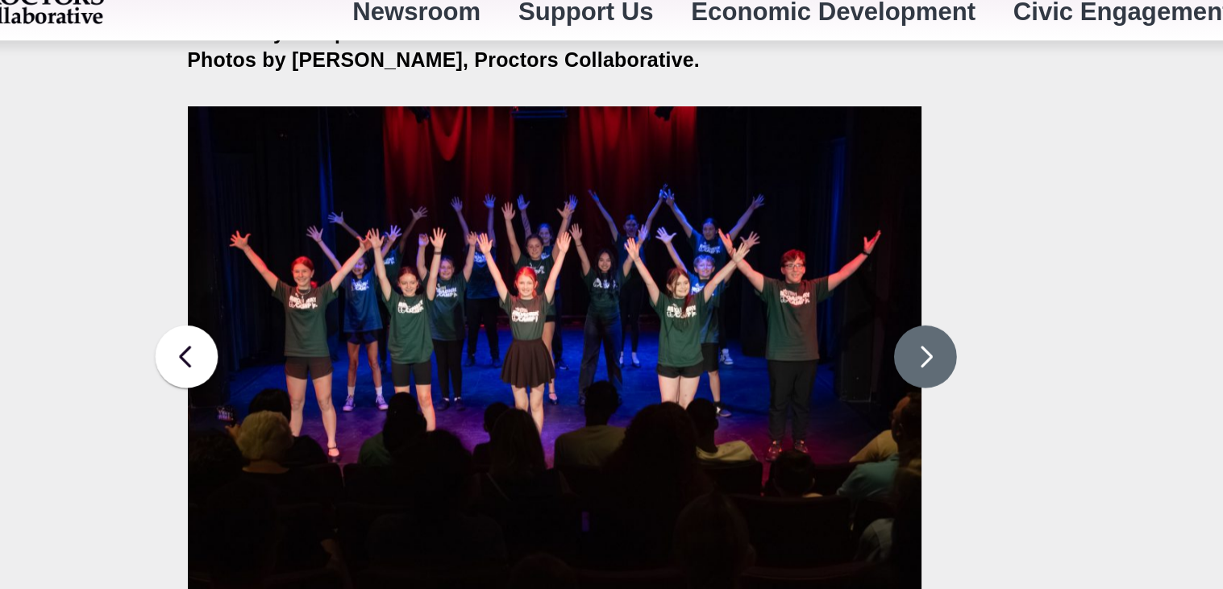
click at [718, 235] on button at bounding box center [712, 243] width 40 height 40
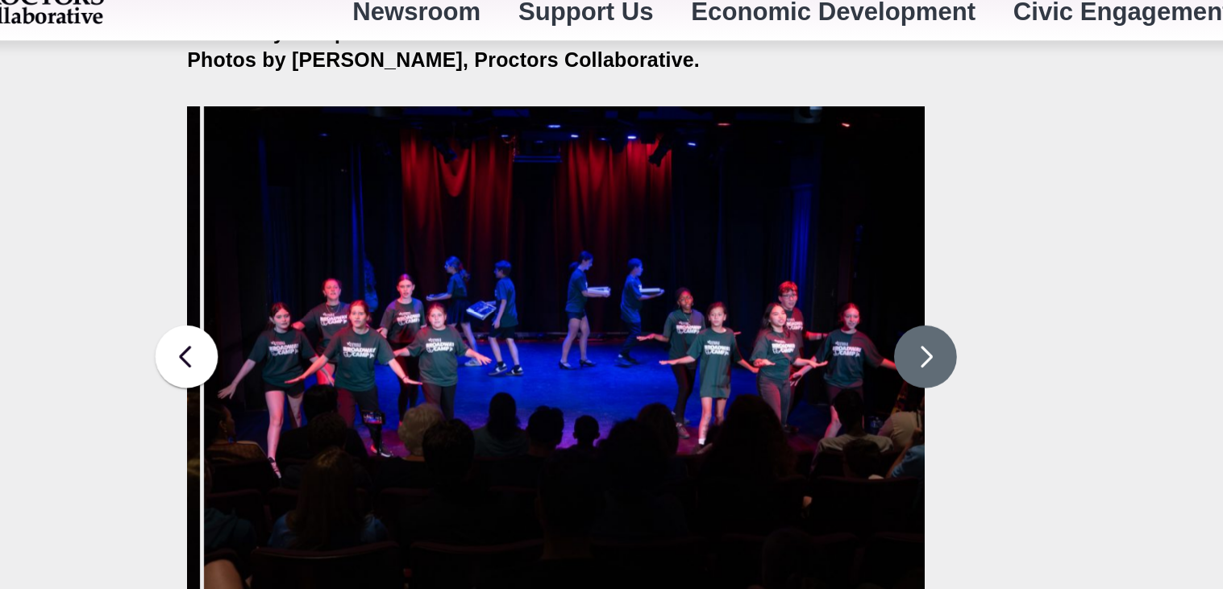
click at [707, 232] on button at bounding box center [712, 243] width 40 height 40
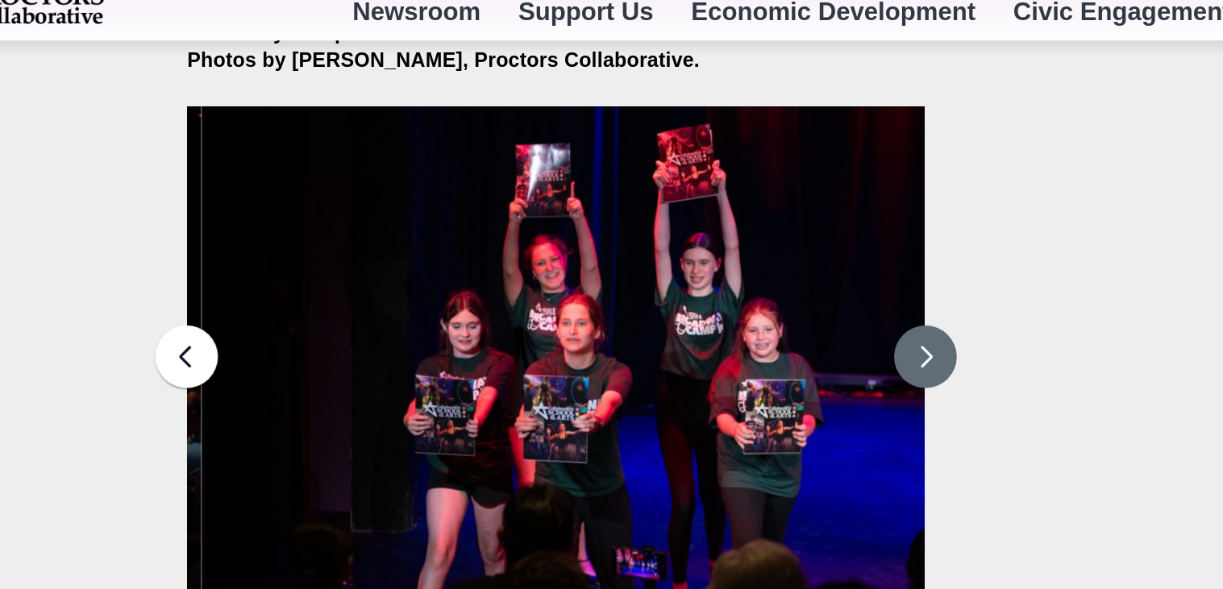
click at [714, 228] on button at bounding box center [712, 243] width 40 height 40
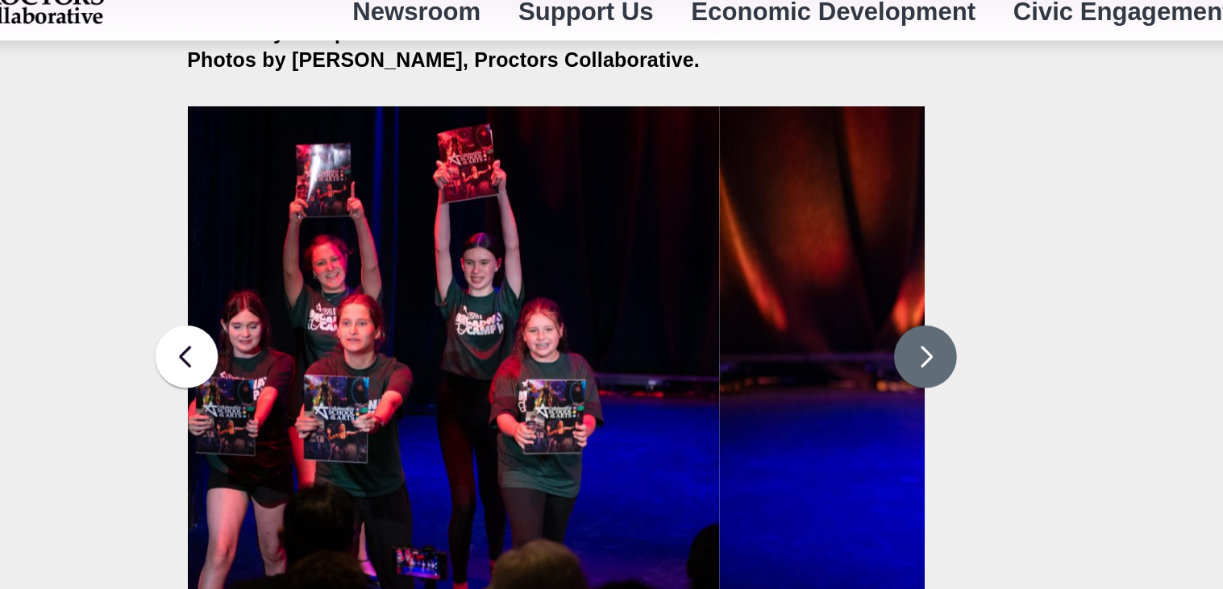
click at [715, 230] on button at bounding box center [712, 243] width 40 height 40
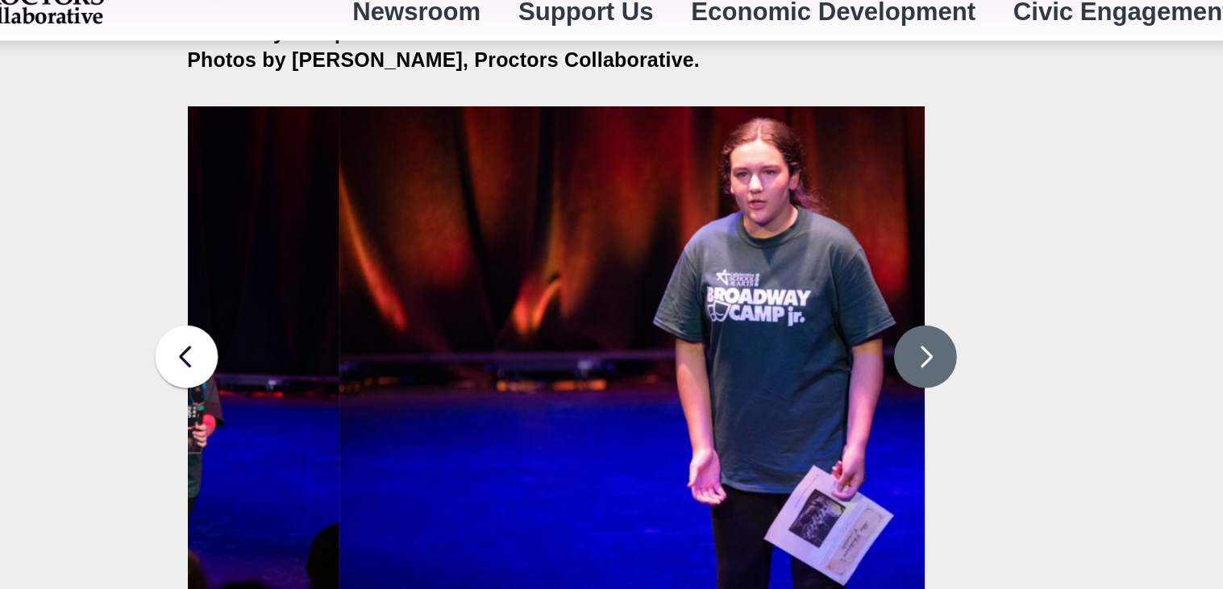
click at [715, 230] on button at bounding box center [712, 243] width 40 height 40
click at [717, 231] on button at bounding box center [712, 243] width 40 height 40
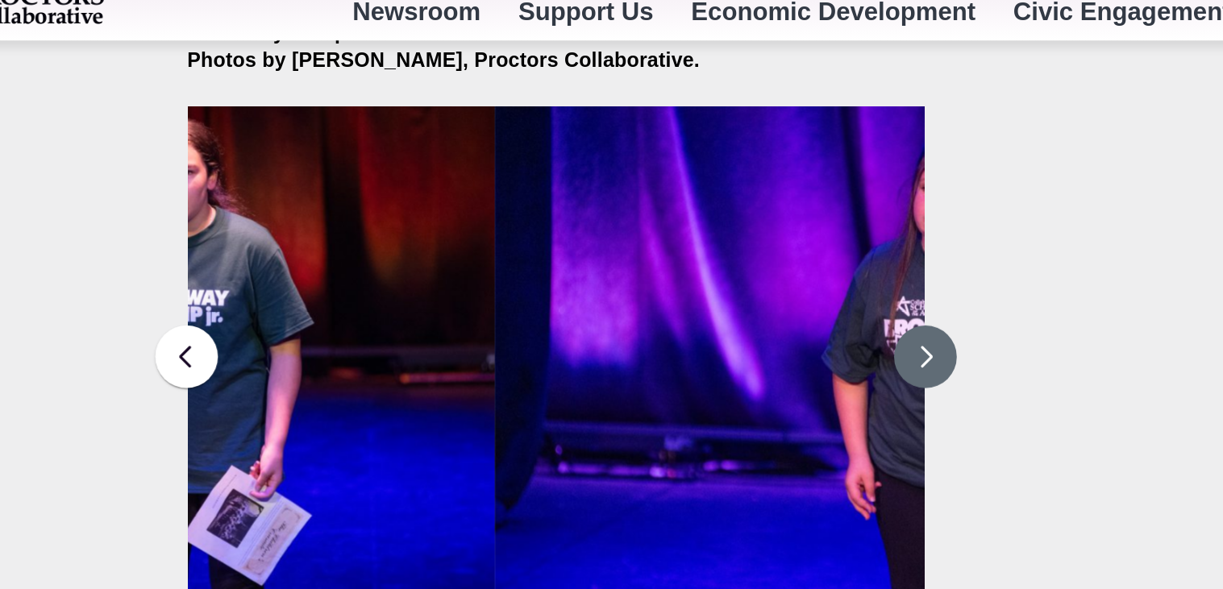
click at [716, 230] on button at bounding box center [712, 243] width 40 height 40
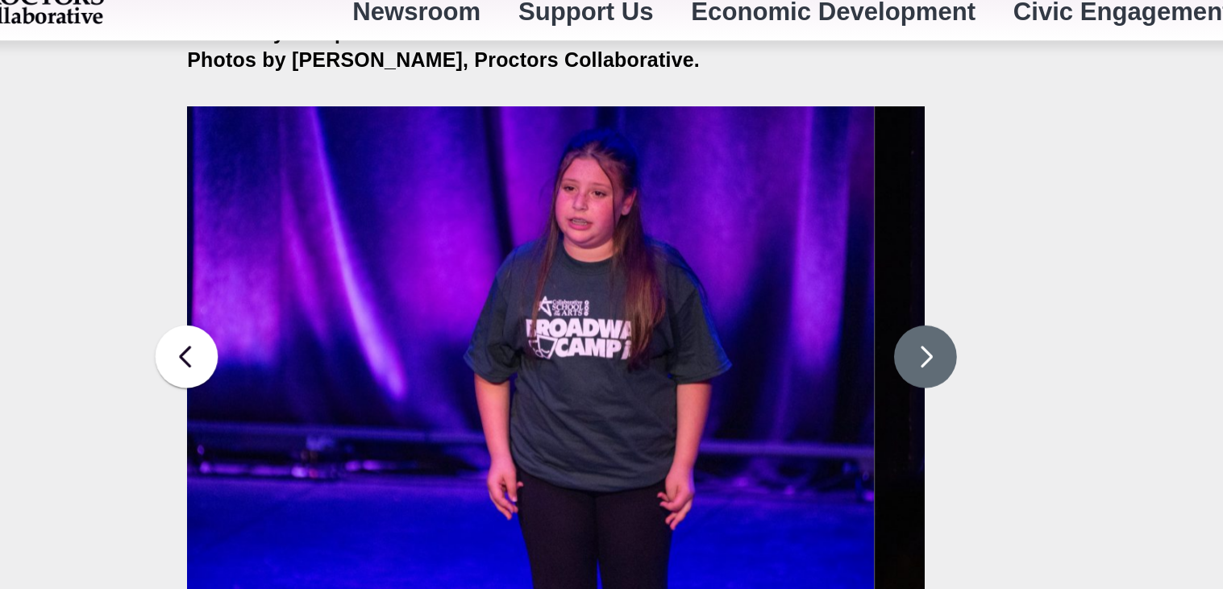
click at [714, 229] on button at bounding box center [712, 243] width 40 height 40
click at [712, 231] on button at bounding box center [712, 243] width 40 height 40
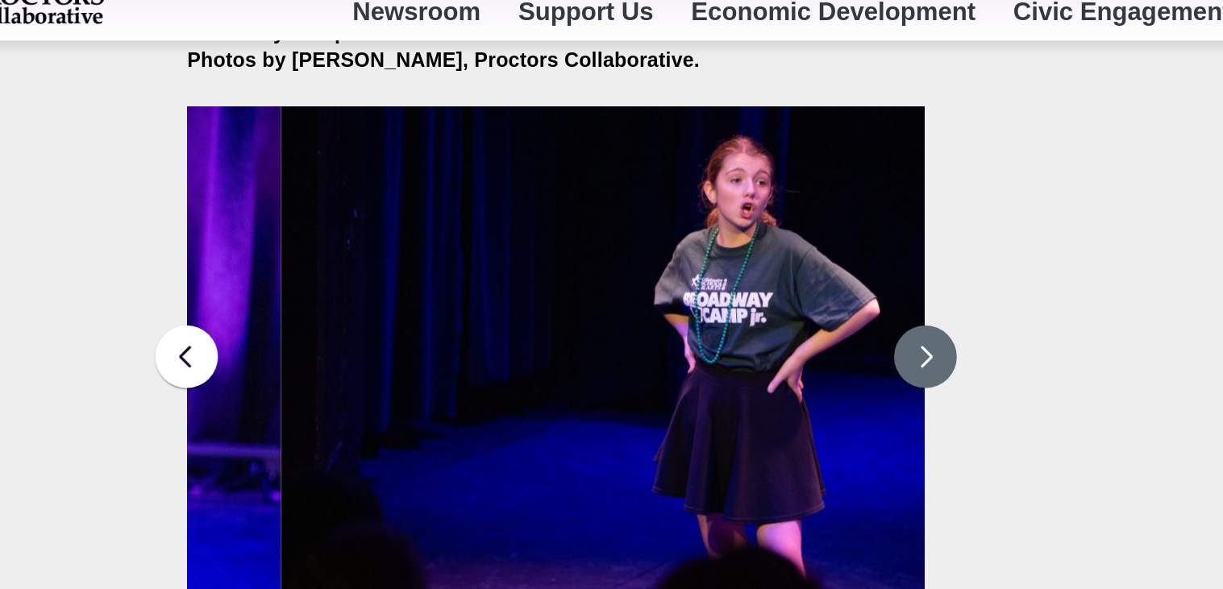
click at [714, 226] on button at bounding box center [712, 243] width 40 height 40
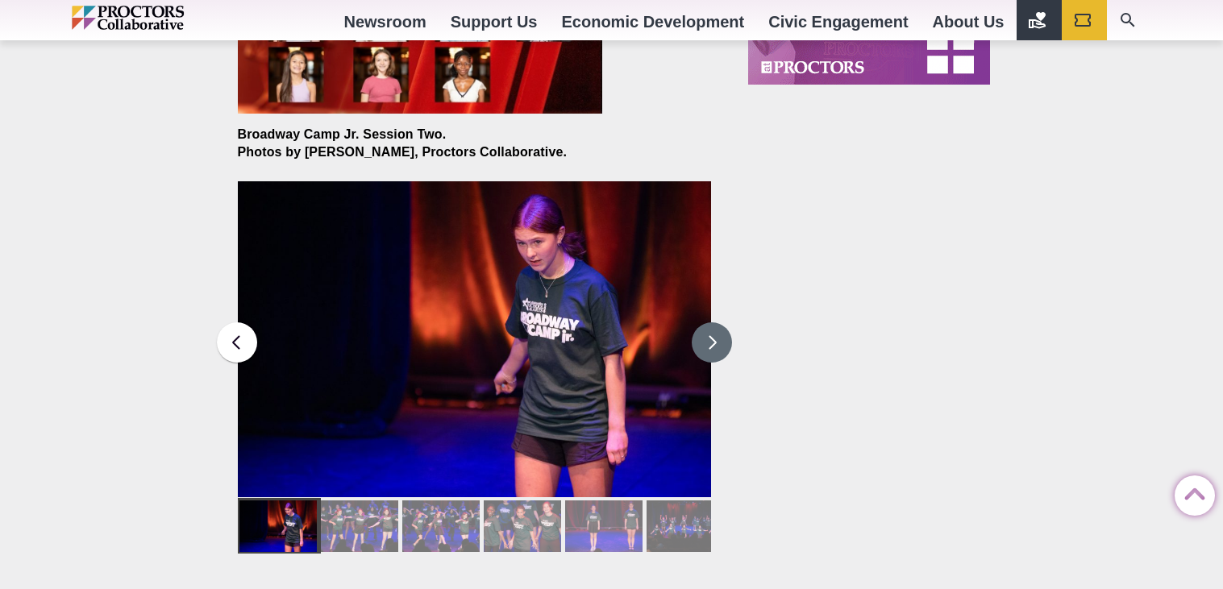
scroll to position [1979, 0]
